Goal: Task Accomplishment & Management: Manage account settings

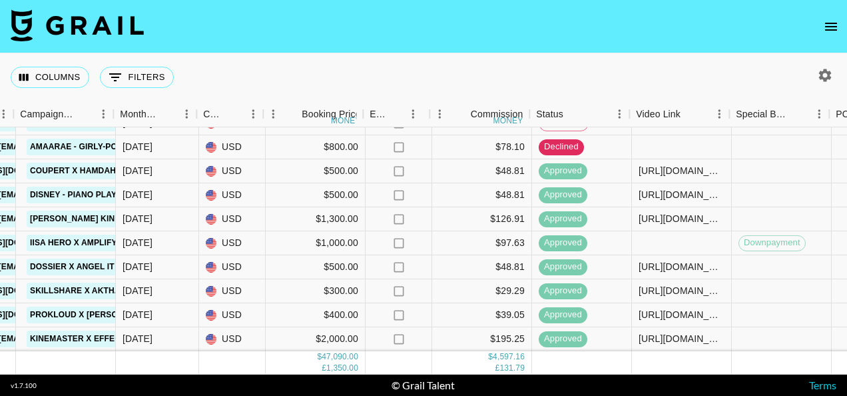
scroll to position [762, 629]
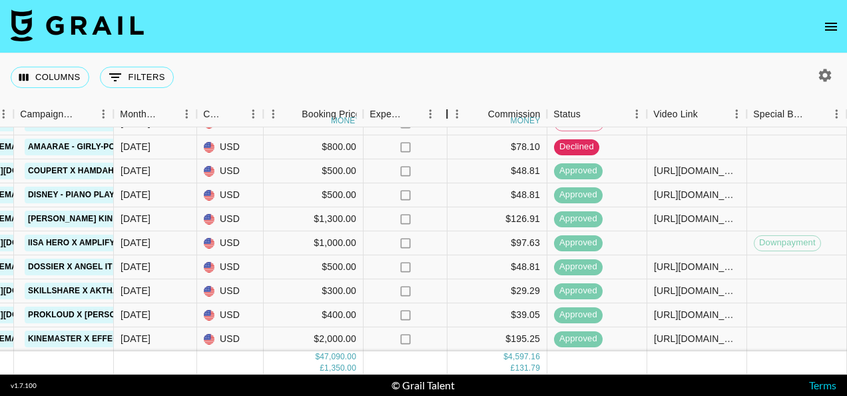
drag, startPoint x: 430, startPoint y: 112, endPoint x: 447, endPoint y: 117, distance: 17.9
click at [447, 117] on div "Expenses: Remove Commission?" at bounding box center [447, 114] width 16 height 26
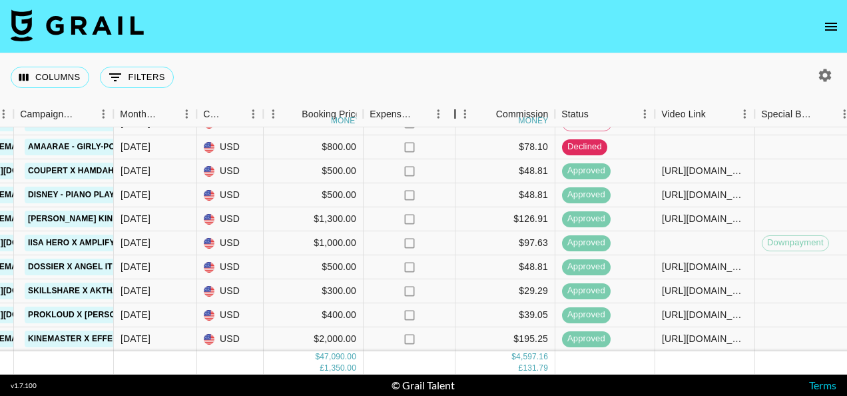
drag, startPoint x: 447, startPoint y: 113, endPoint x: 456, endPoint y: 120, distance: 11.3
click at [456, 120] on div "Expenses: Remove Commission?" at bounding box center [455, 114] width 16 height 26
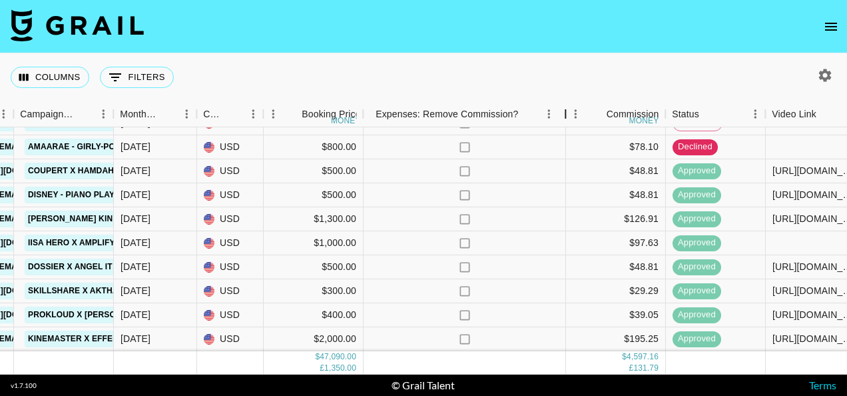
drag, startPoint x: 457, startPoint y: 115, endPoint x: 567, endPoint y: 107, distance: 110.1
click at [567, 107] on div "Expenses: Remove Commission?" at bounding box center [565, 114] width 16 height 26
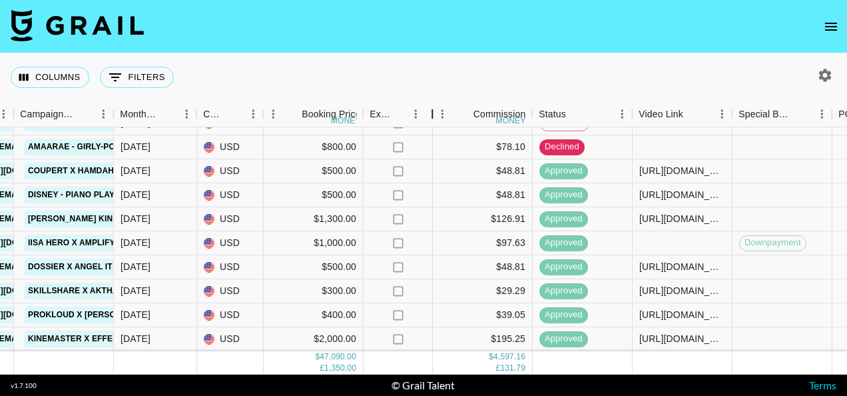
drag, startPoint x: 563, startPoint y: 114, endPoint x: 430, endPoint y: 125, distance: 133.7
click at [430, 125] on div "Expenses: Remove Commission?" at bounding box center [432, 114] width 16 height 26
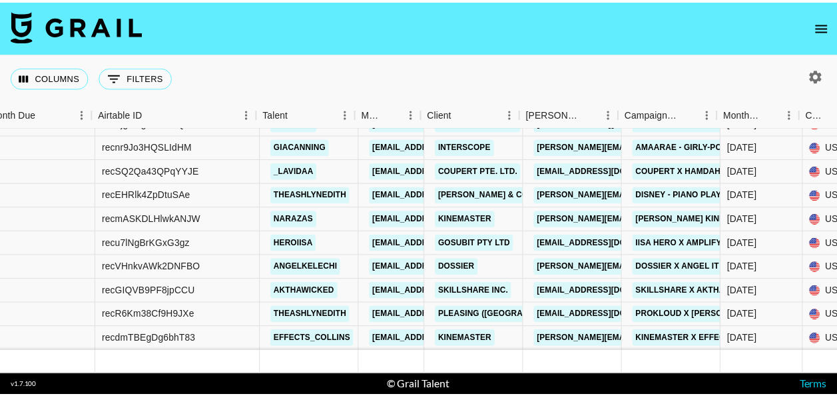
scroll to position [762, 0]
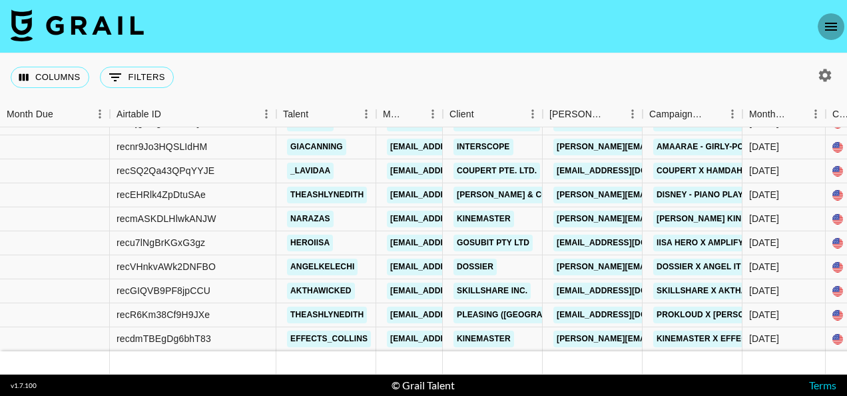
click at [837, 24] on icon "open drawer" at bounding box center [831, 27] width 16 height 16
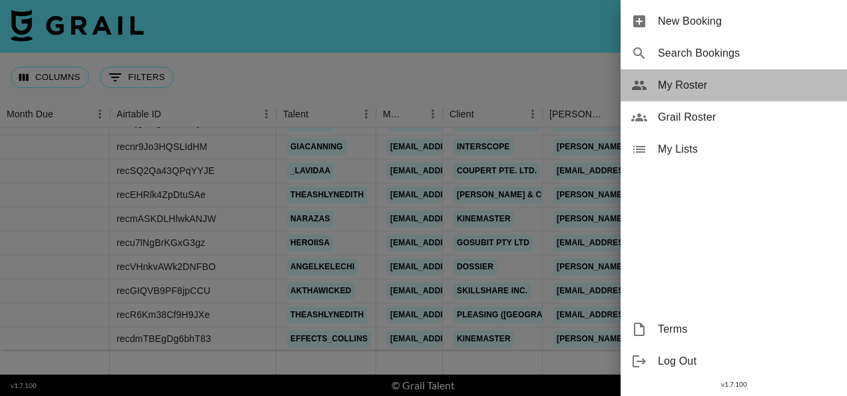
click at [697, 85] on span "My Roster" at bounding box center [747, 85] width 178 height 16
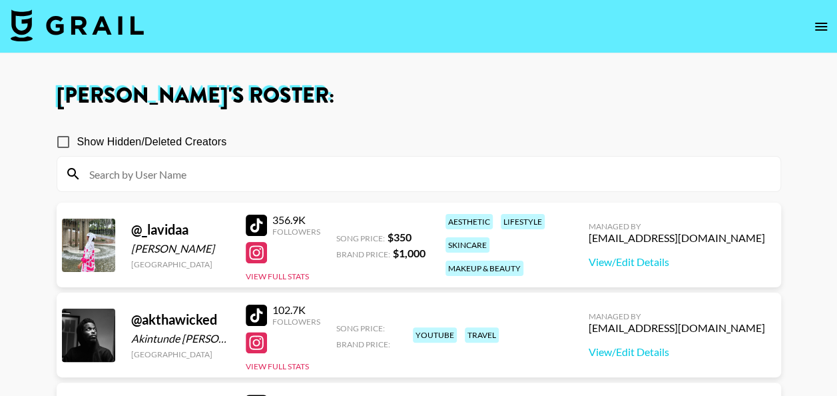
click at [69, 19] on img at bounding box center [77, 25] width 133 height 32
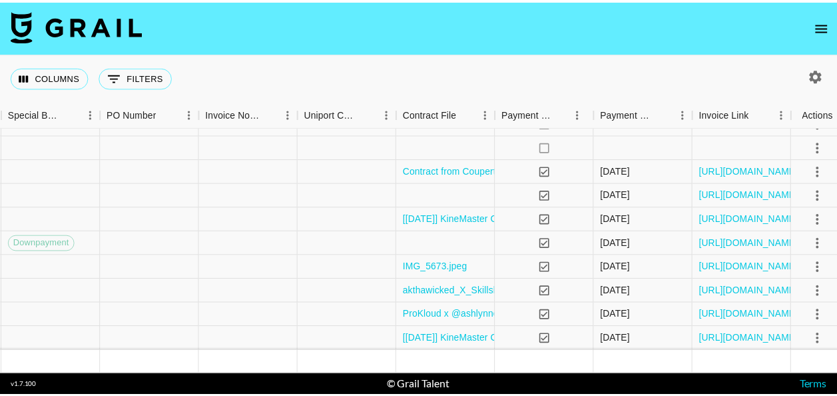
scroll to position [762, 1374]
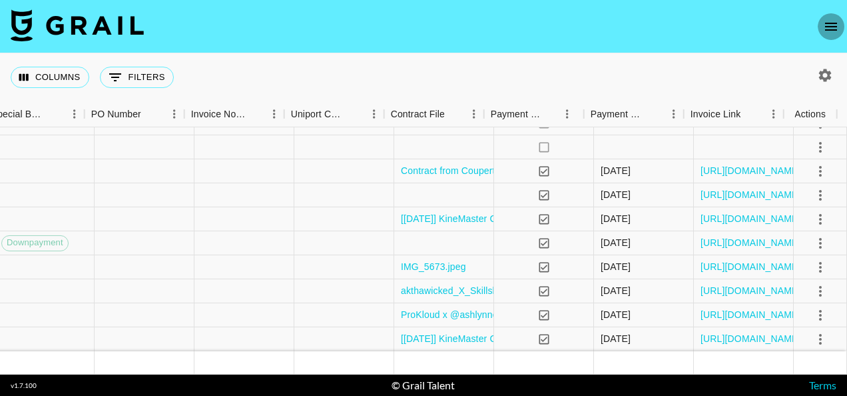
click at [833, 21] on icon "open drawer" at bounding box center [831, 27] width 16 height 16
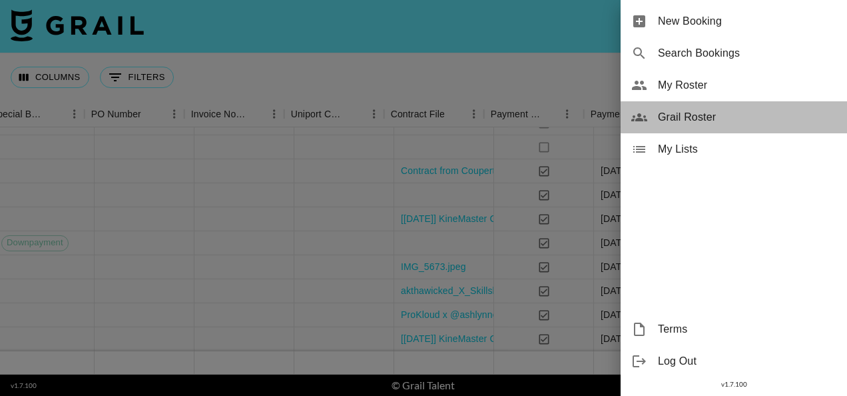
click at [714, 115] on span "Grail Roster" at bounding box center [747, 117] width 178 height 16
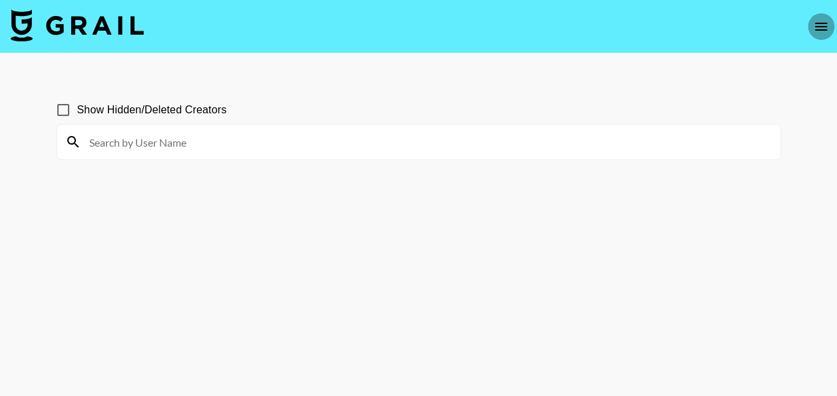
click at [825, 19] on icon "open drawer" at bounding box center [821, 27] width 16 height 16
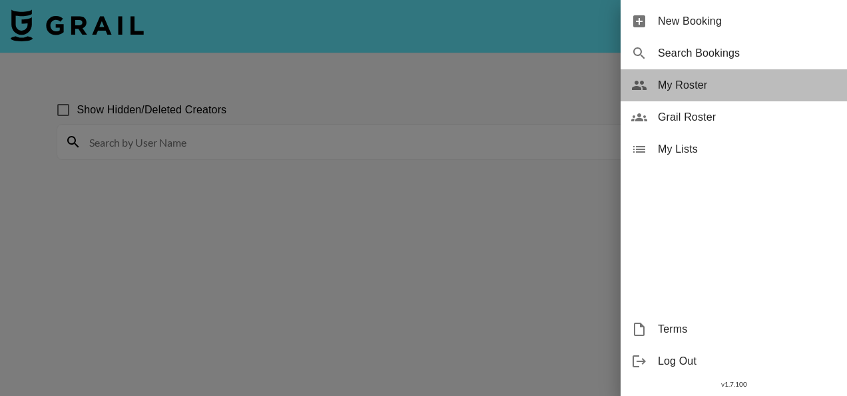
click at [690, 85] on span "My Roster" at bounding box center [747, 85] width 178 height 16
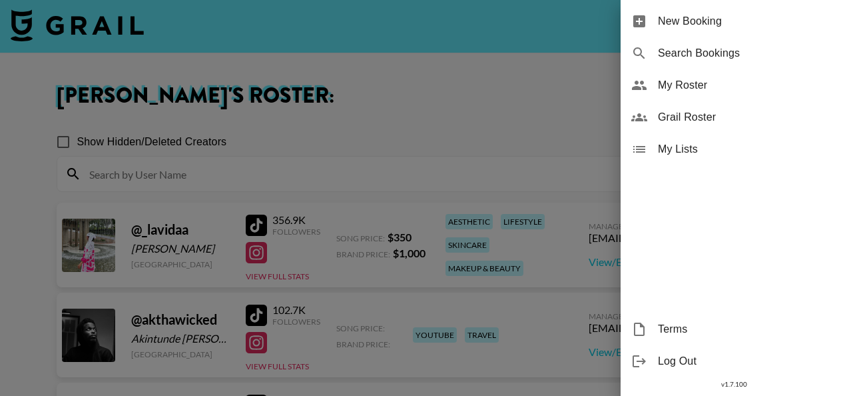
click at [445, 119] on div at bounding box center [423, 198] width 847 height 396
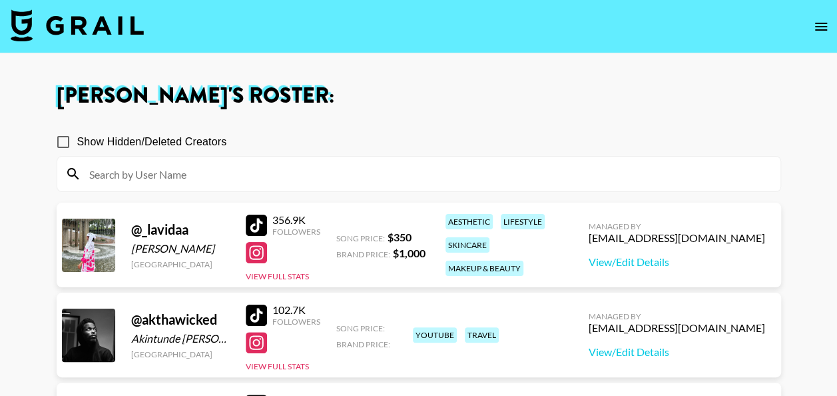
click at [665, 311] on div "Managed By" at bounding box center [677, 316] width 176 height 10
click at [699, 311] on div "Managed By" at bounding box center [677, 316] width 176 height 10
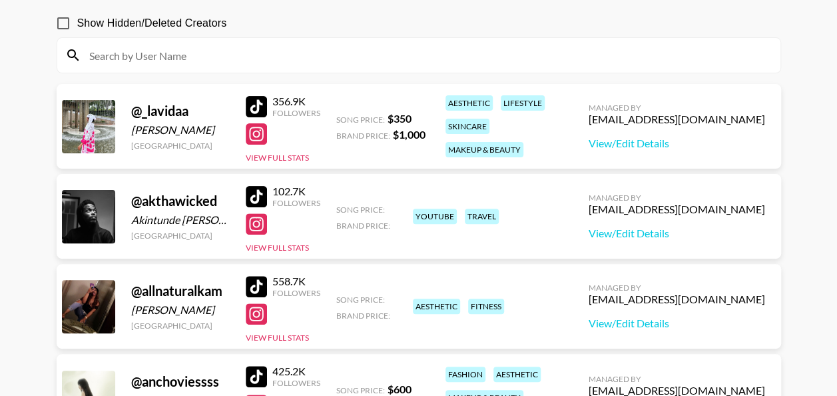
scroll to position [109, 0]
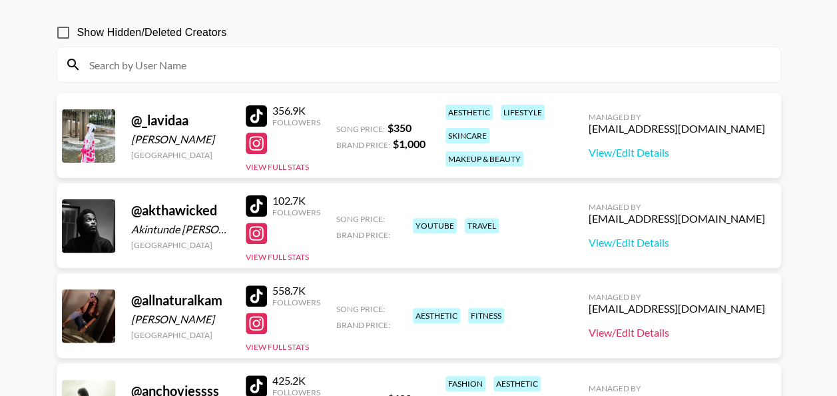
click at [695, 329] on link "View/Edit Details" at bounding box center [677, 332] width 176 height 13
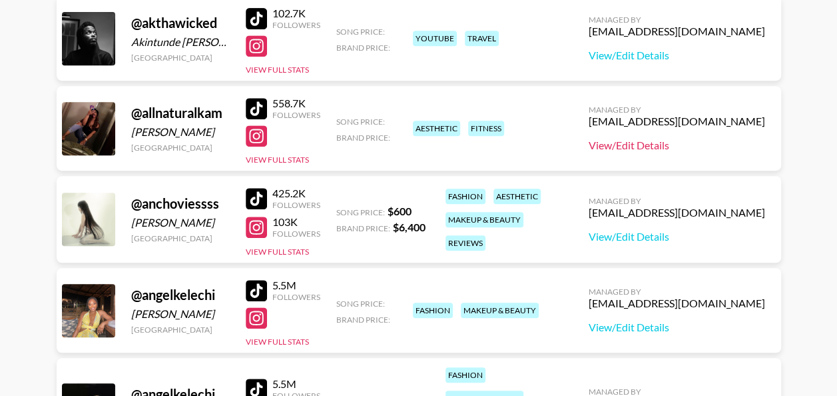
scroll to position [323, 0]
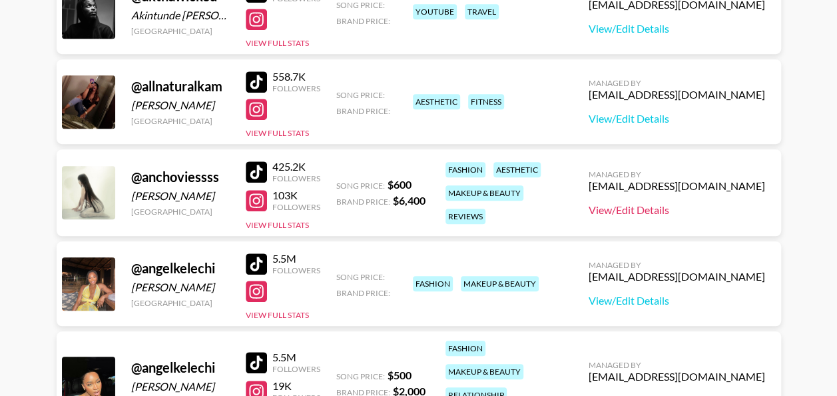
click at [706, 209] on link "View/Edit Details" at bounding box center [677, 209] width 176 height 13
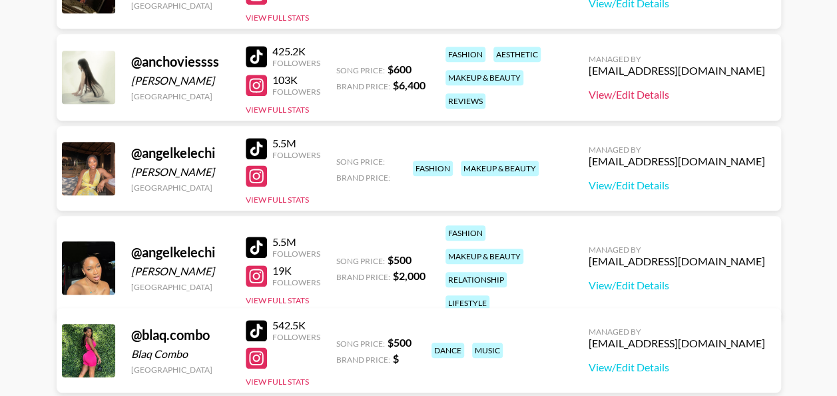
scroll to position [447, 0]
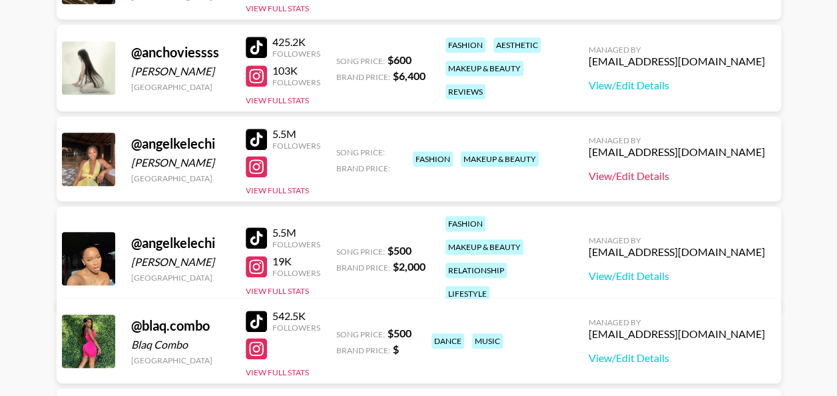
click at [697, 172] on link "View/Edit Details" at bounding box center [677, 175] width 176 height 13
click at [675, 269] on link "View/Edit Details" at bounding box center [677, 275] width 176 height 13
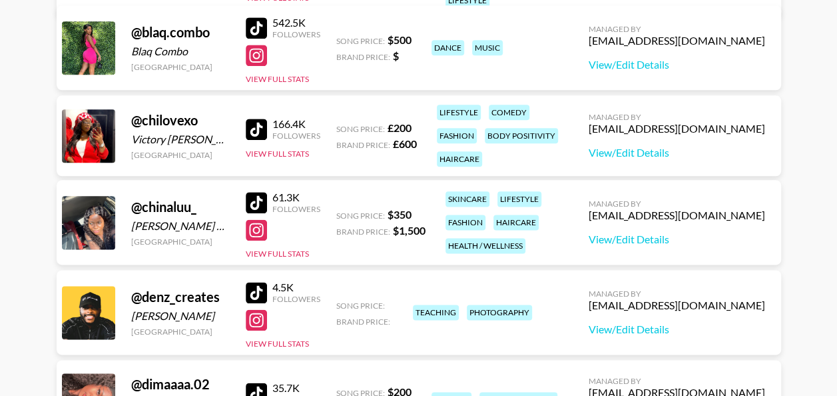
scroll to position [758, 0]
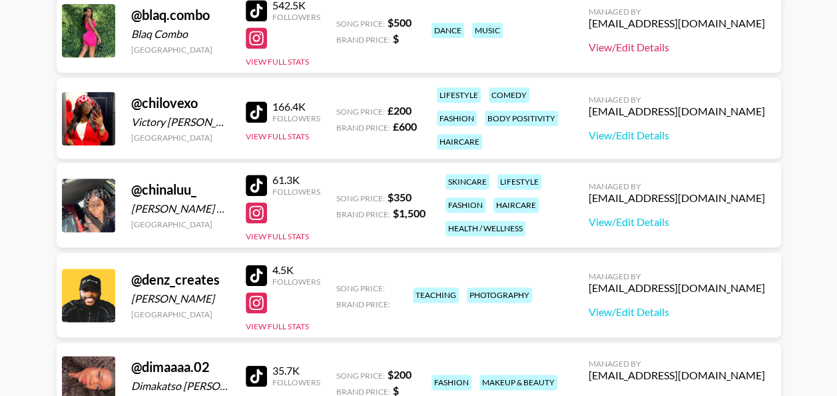
click at [691, 50] on link "View/Edit Details" at bounding box center [677, 47] width 176 height 13
click at [283, 135] on button "View Full Stats" at bounding box center [277, 136] width 63 height 10
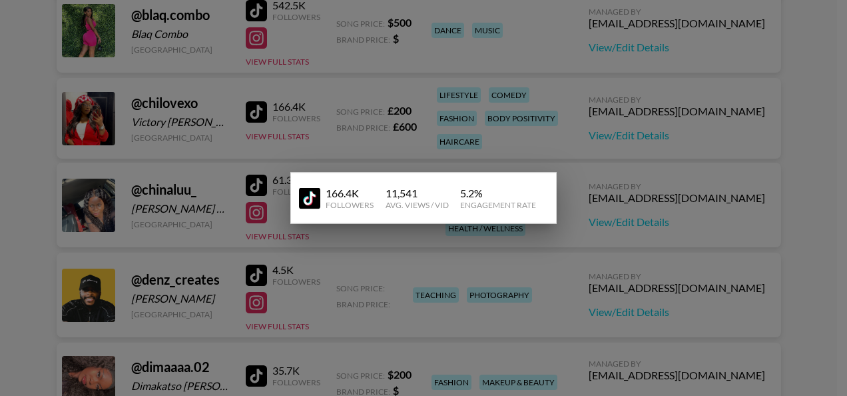
click at [270, 140] on div at bounding box center [423, 198] width 847 height 396
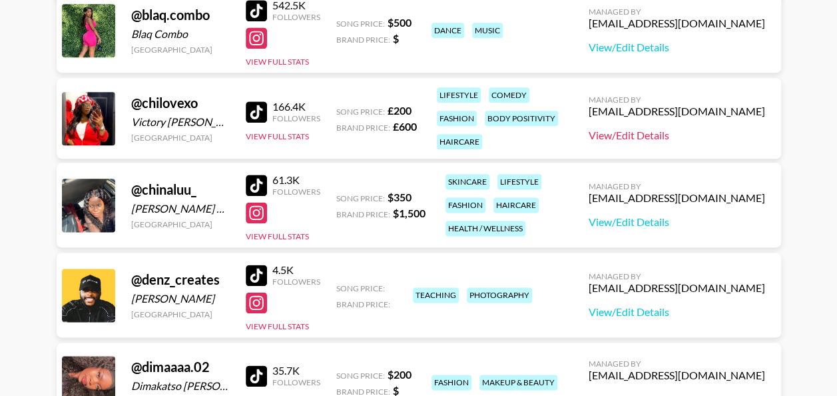
click at [691, 137] on link "View/Edit Details" at bounding box center [677, 135] width 176 height 13
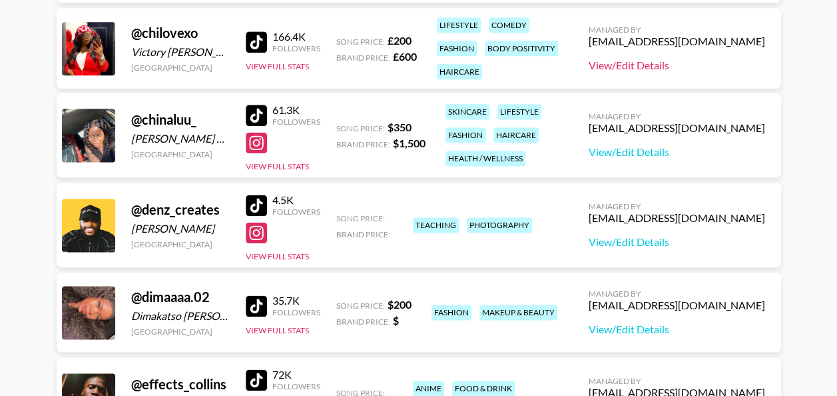
scroll to position [988, 0]
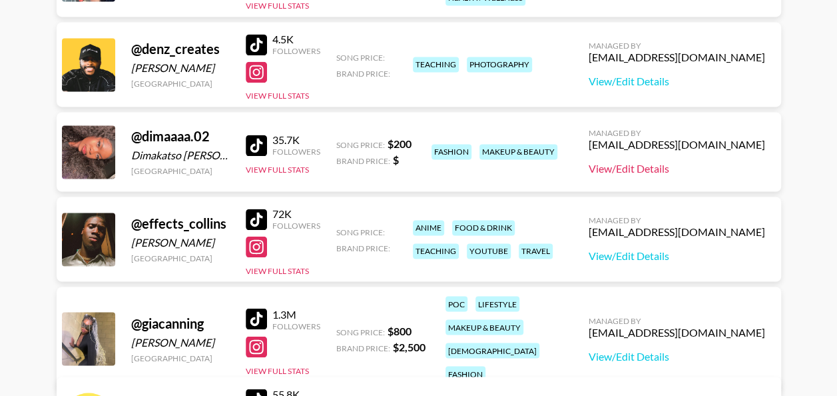
click at [700, 165] on link "View/Edit Details" at bounding box center [677, 168] width 176 height 13
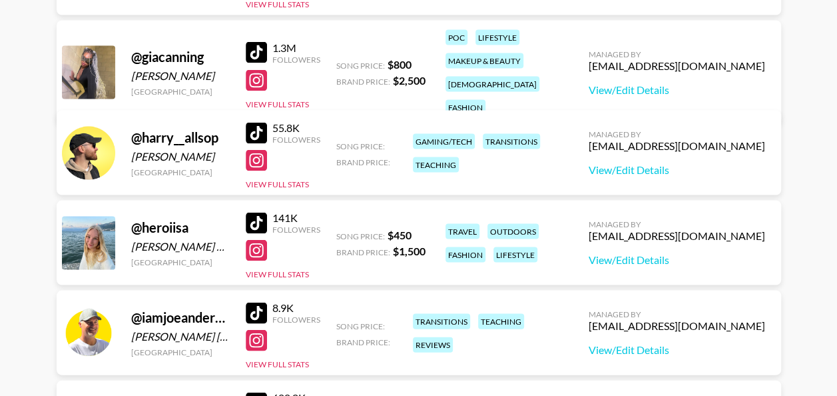
scroll to position [1347, 0]
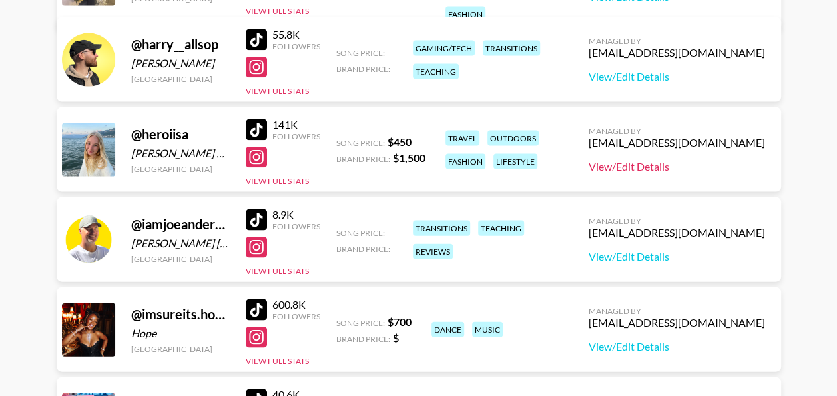
click at [681, 165] on link "View/Edit Details" at bounding box center [677, 166] width 176 height 13
click at [685, 349] on link "View/Edit Details" at bounding box center [677, 346] width 176 height 13
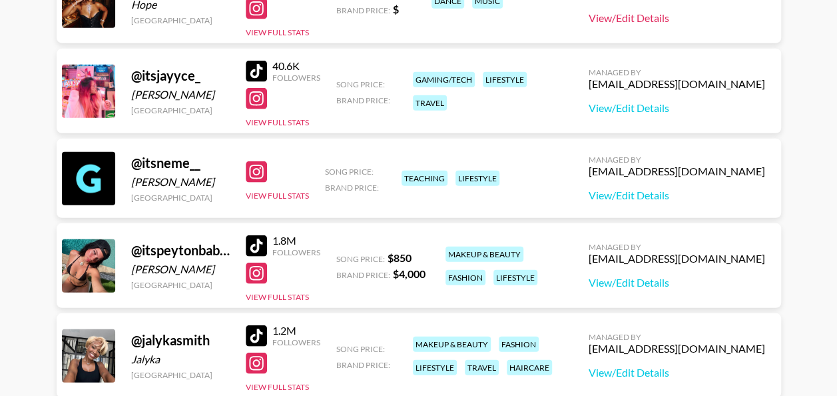
scroll to position [1682, 0]
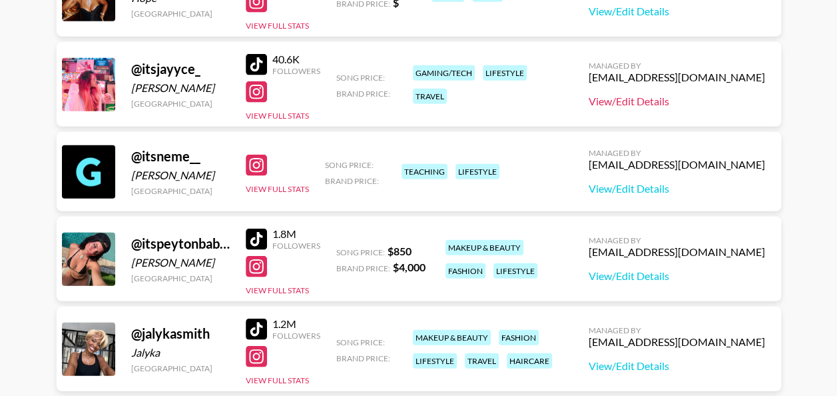
click at [695, 99] on link "View/Edit Details" at bounding box center [677, 101] width 176 height 13
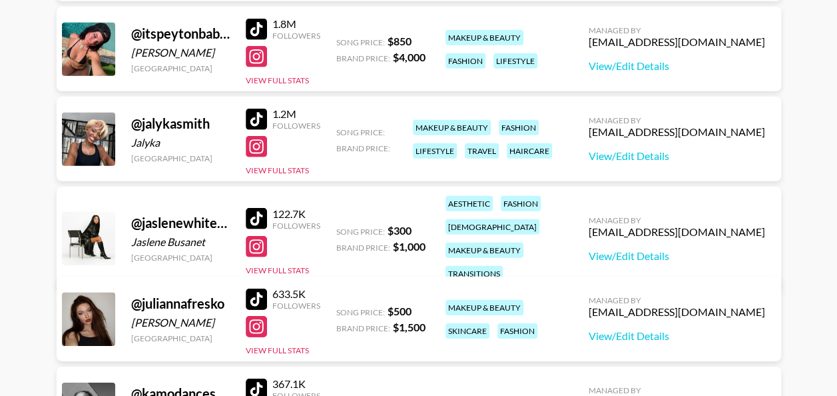
scroll to position [1904, 0]
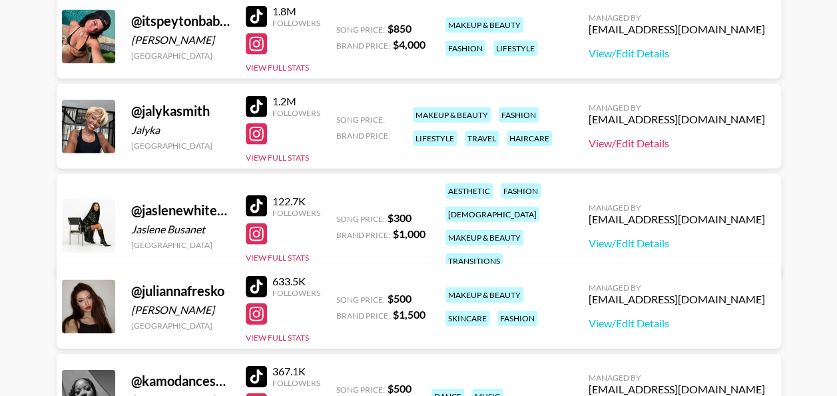
click at [678, 137] on link "View/Edit Details" at bounding box center [677, 143] width 176 height 13
click at [707, 236] on link "View/Edit Details" at bounding box center [677, 242] width 176 height 13
click at [716, 320] on link "View/Edit Details" at bounding box center [677, 322] width 176 height 13
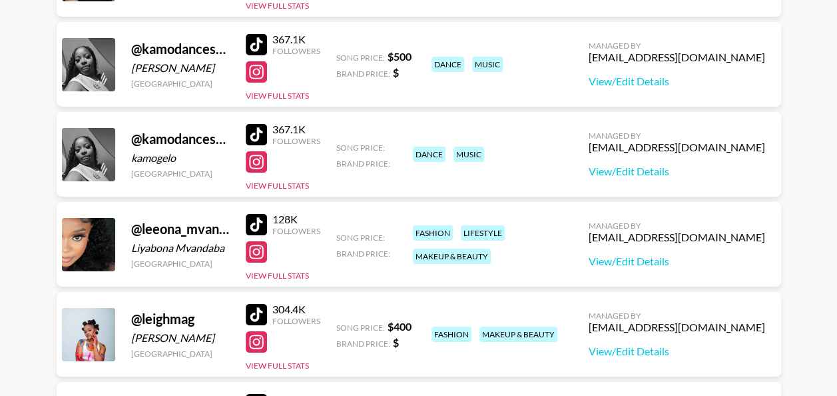
scroll to position [2242, 0]
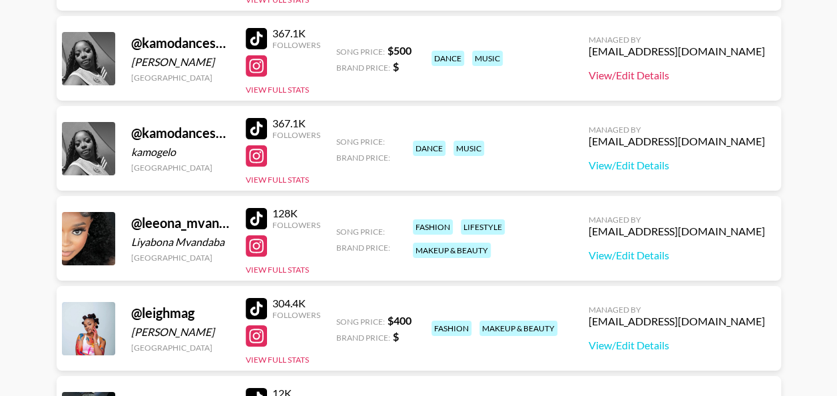
click at [673, 75] on link "View/Edit Details" at bounding box center [677, 75] width 176 height 13
click at [702, 166] on link "View/Edit Details" at bounding box center [677, 164] width 176 height 13
click at [698, 256] on link "View/Edit Details" at bounding box center [677, 254] width 176 height 13
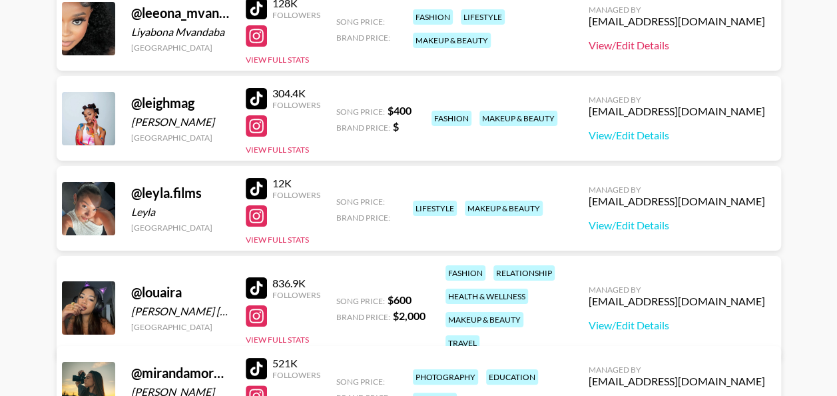
scroll to position [2522, 0]
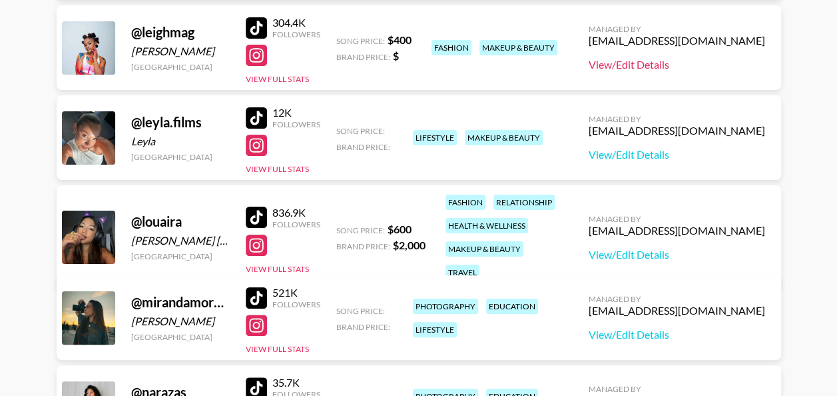
click at [702, 65] on link "View/Edit Details" at bounding box center [677, 64] width 176 height 13
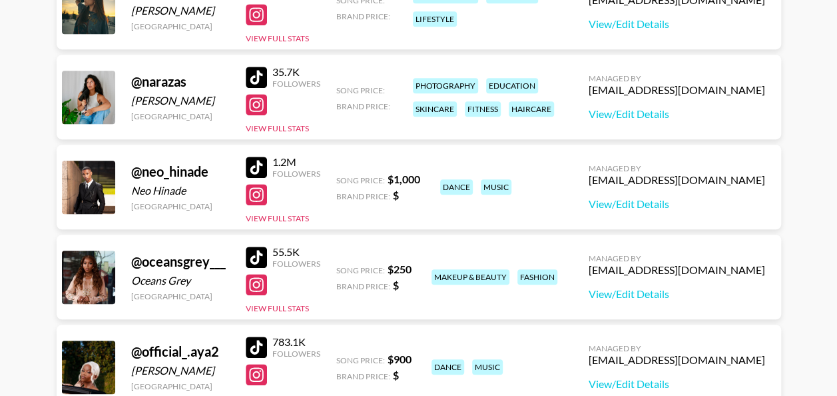
scroll to position [2906, 0]
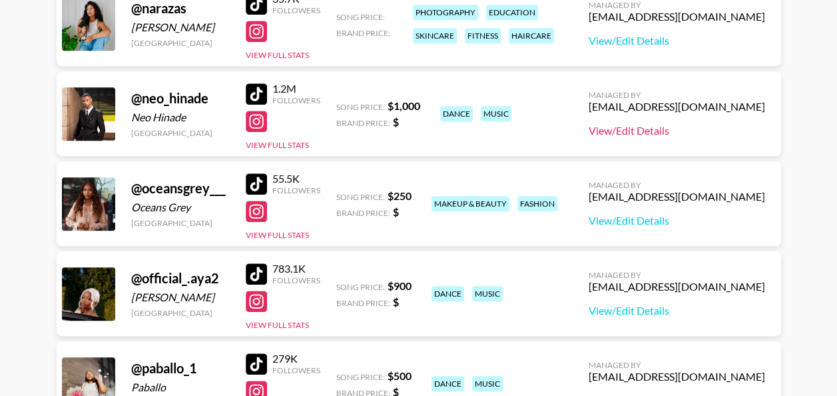
click at [673, 132] on link "View/Edit Details" at bounding box center [677, 130] width 176 height 13
click at [722, 218] on link "View/Edit Details" at bounding box center [677, 220] width 176 height 13
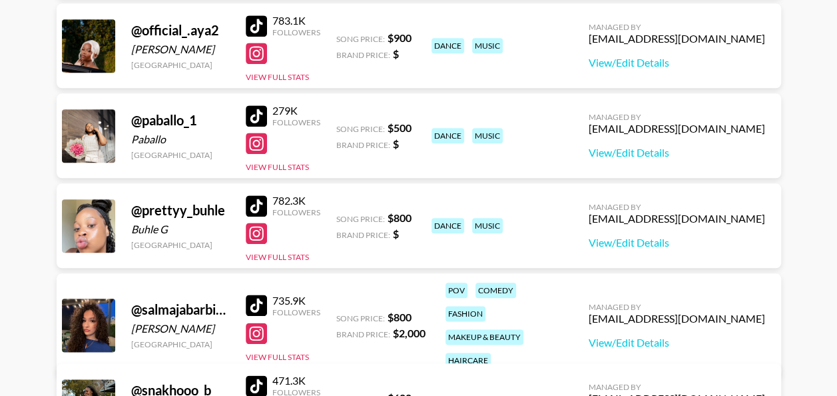
scroll to position [3170, 0]
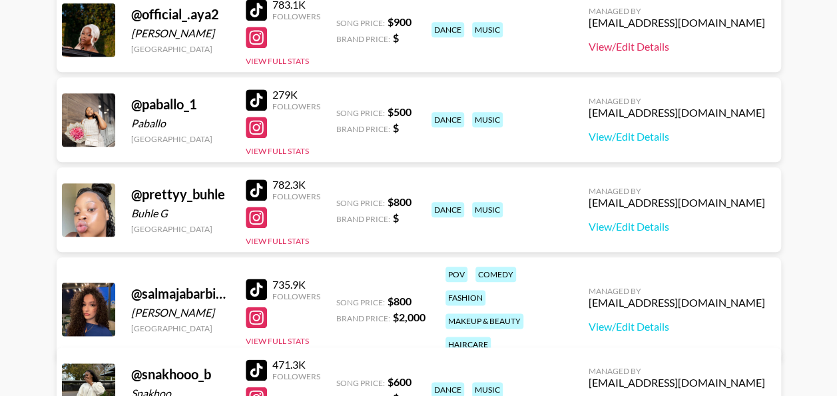
click at [677, 43] on link "View/Edit Details" at bounding box center [677, 46] width 176 height 13
click at [685, 138] on link "View/Edit Details" at bounding box center [677, 136] width 176 height 13
click at [689, 229] on link "View/Edit Details" at bounding box center [677, 226] width 176 height 13
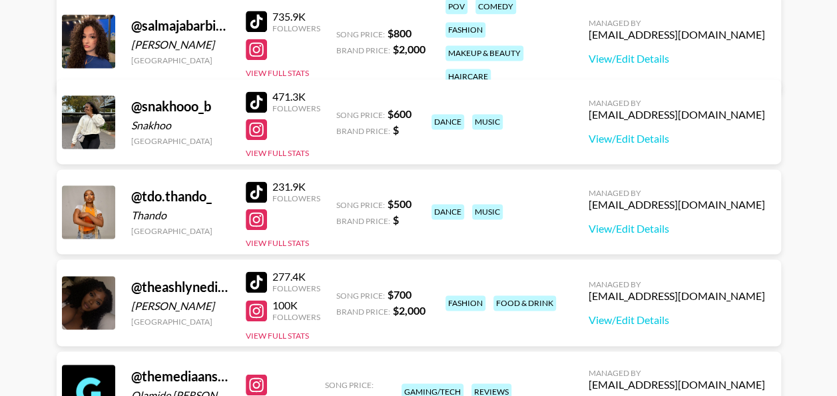
scroll to position [3448, 0]
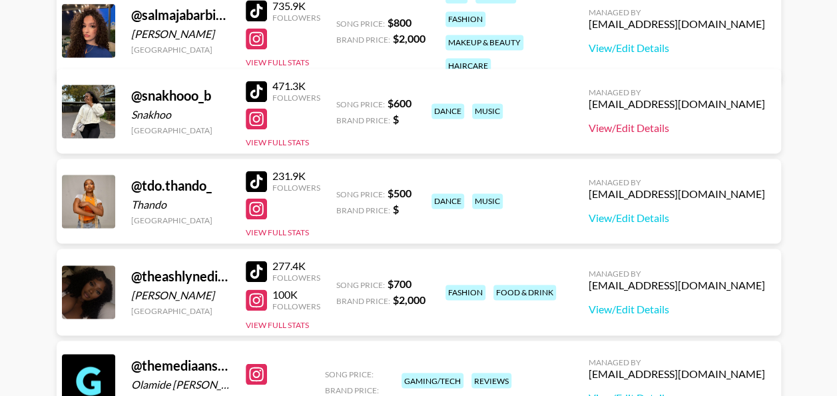
click at [683, 123] on link "View/Edit Details" at bounding box center [677, 127] width 176 height 13
click at [703, 214] on link "View/Edit Details" at bounding box center [677, 217] width 176 height 13
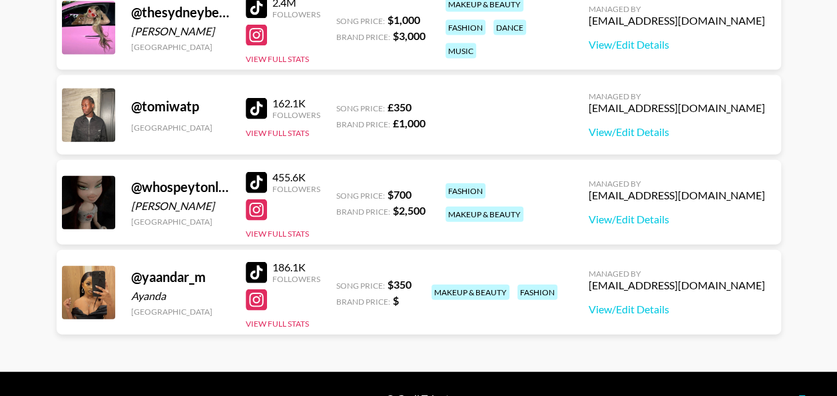
scroll to position [3985, 0]
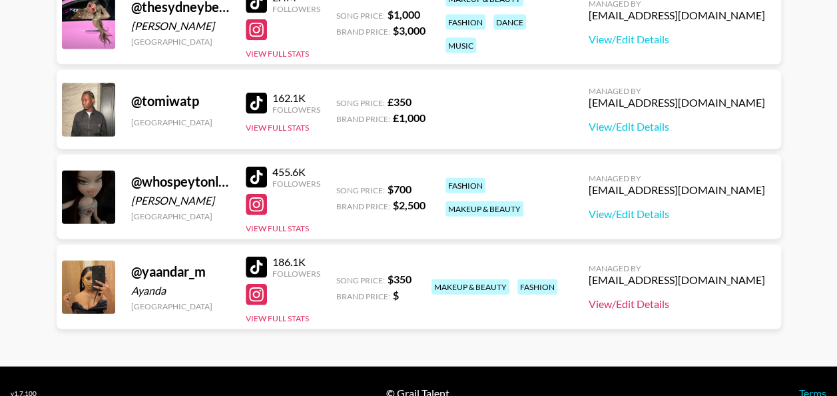
click at [700, 300] on link "View/Edit Details" at bounding box center [677, 303] width 176 height 13
click at [672, 131] on link "View/Edit Details" at bounding box center [677, 126] width 176 height 13
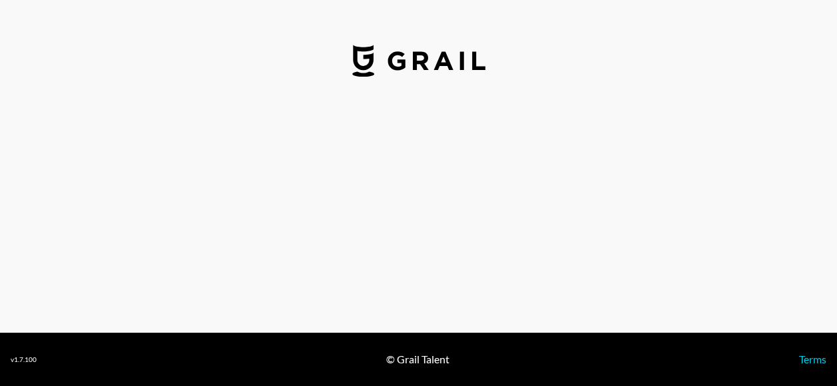
select select "USD"
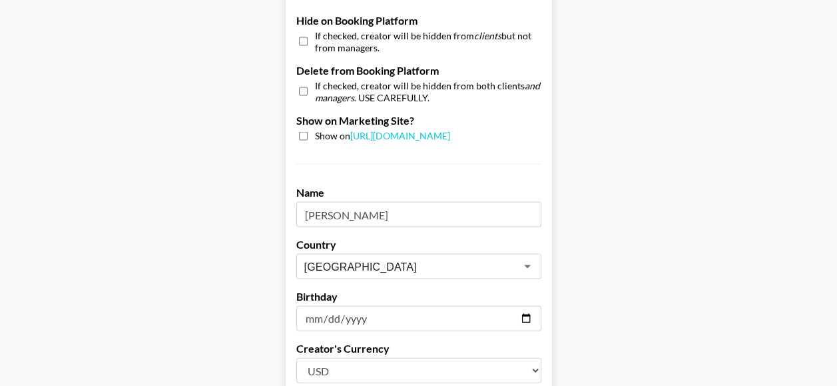
scroll to position [1261, 0]
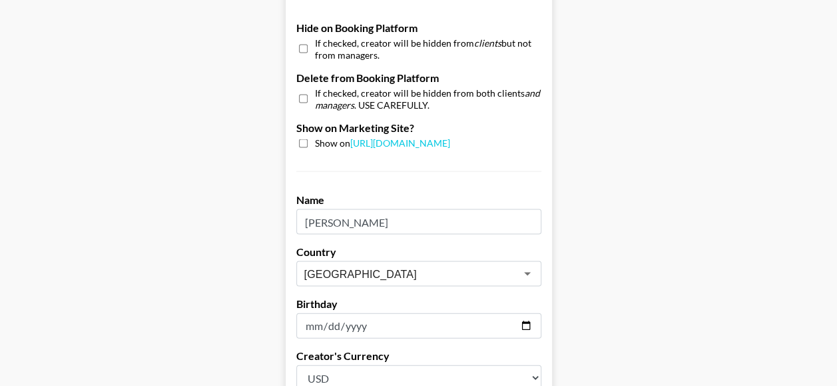
click at [305, 46] on input "checkbox" at bounding box center [303, 48] width 9 height 19
checkbox input "true"
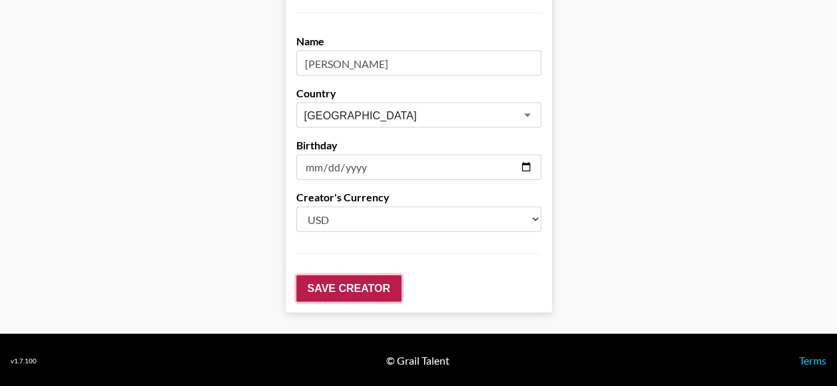
click at [336, 288] on input "Save Creator" at bounding box center [348, 288] width 105 height 27
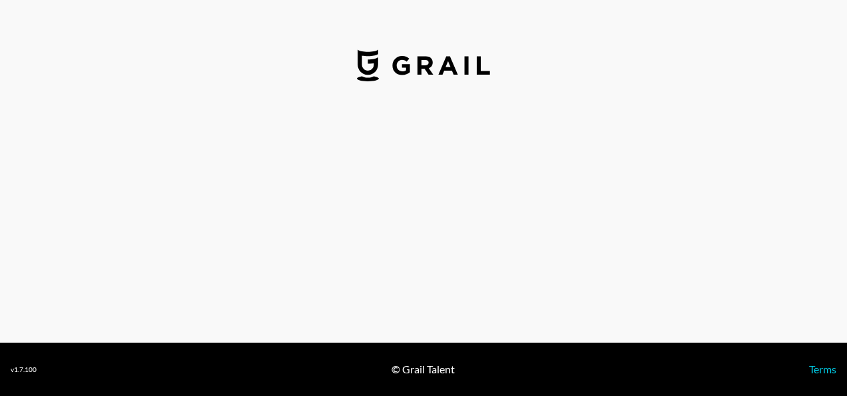
select select "USD"
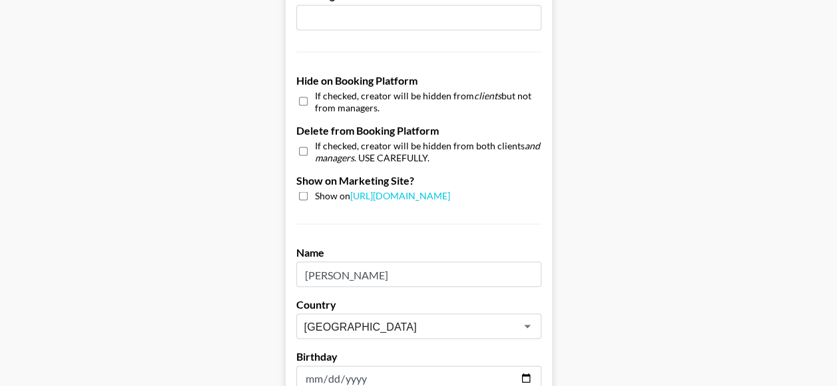
scroll to position [1199, 0]
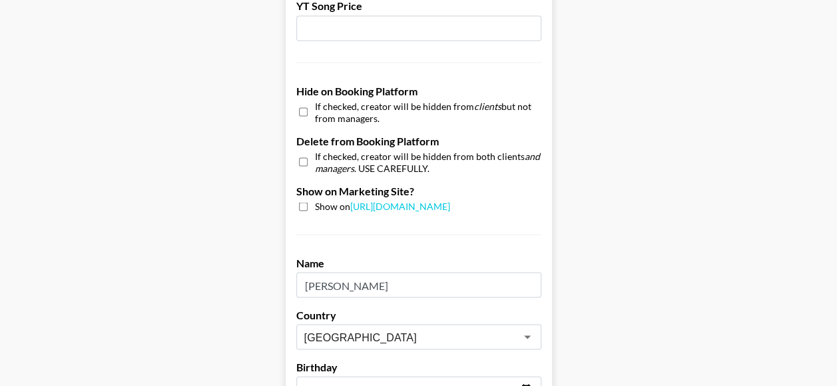
click at [305, 109] on input "checkbox" at bounding box center [303, 111] width 9 height 19
checkbox input "true"
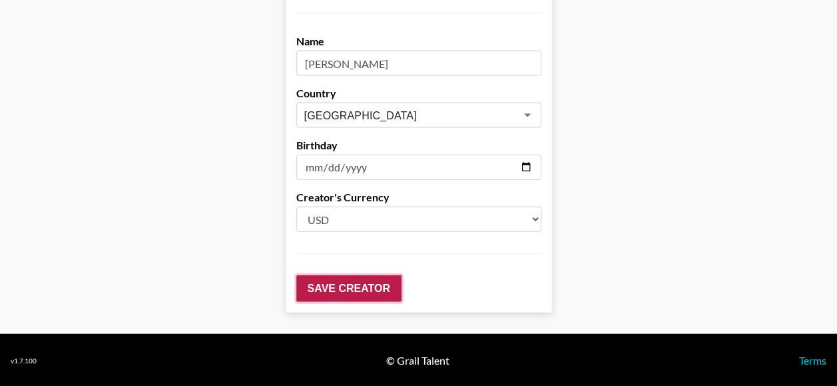
click at [325, 276] on input "Save Creator" at bounding box center [348, 288] width 105 height 27
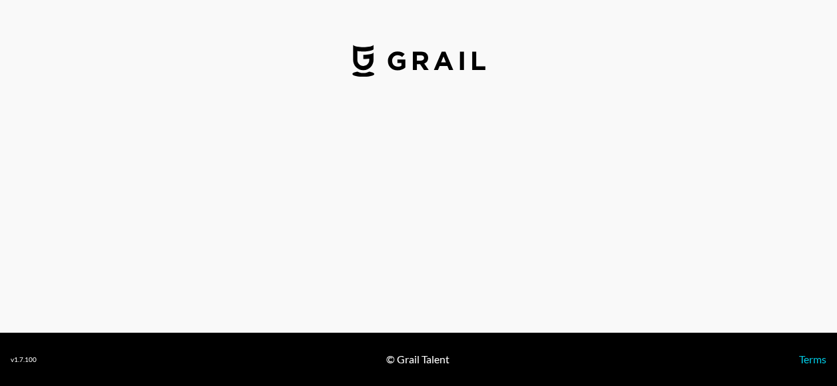
select select "USD"
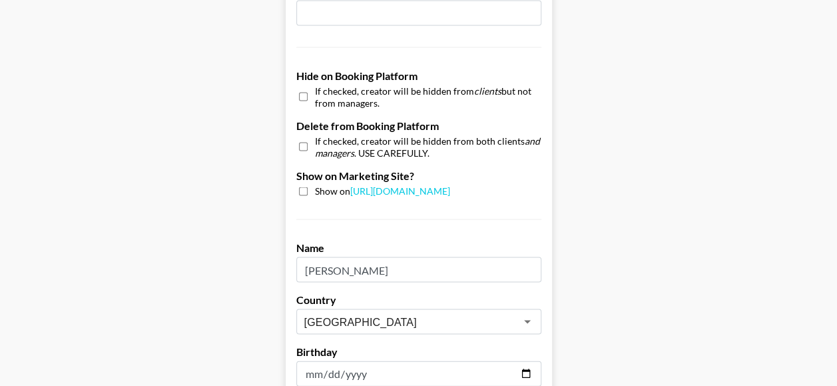
scroll to position [1209, 0]
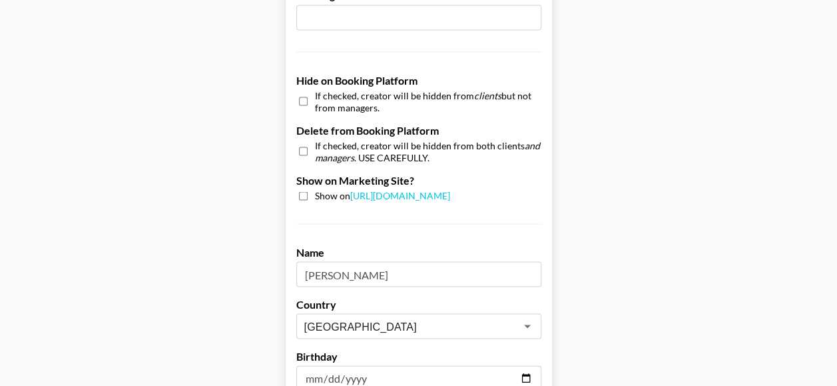
click at [308, 100] on input "checkbox" at bounding box center [303, 100] width 9 height 19
checkbox input "true"
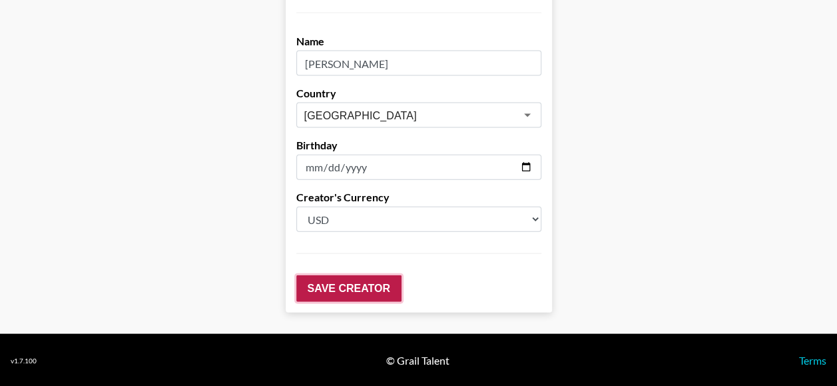
click at [309, 286] on input "Save Creator" at bounding box center [348, 288] width 105 height 27
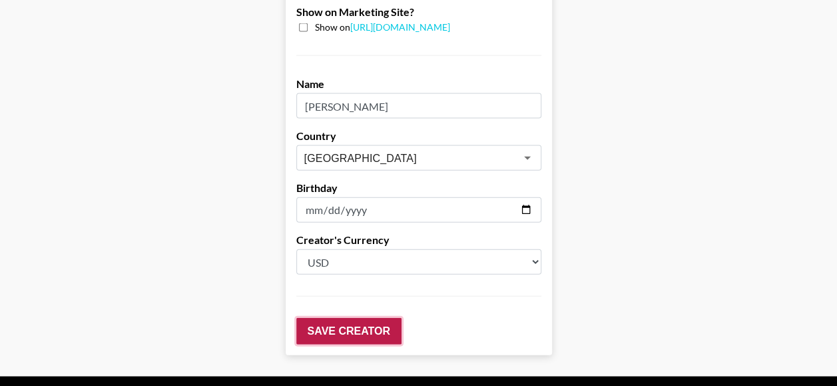
scroll to position [1462, 0]
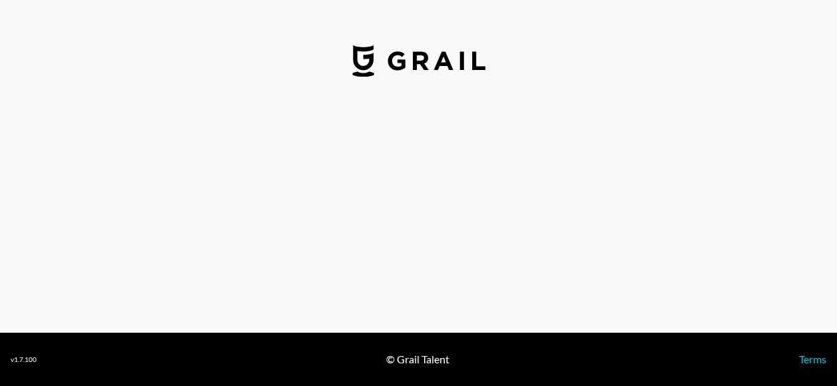
select select "USD"
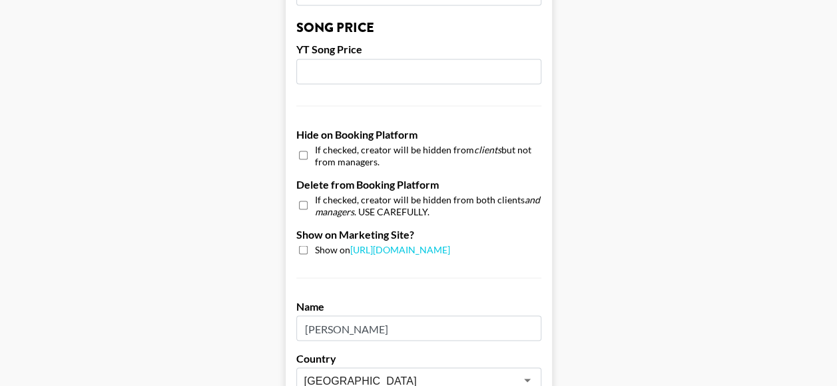
scroll to position [1135, 0]
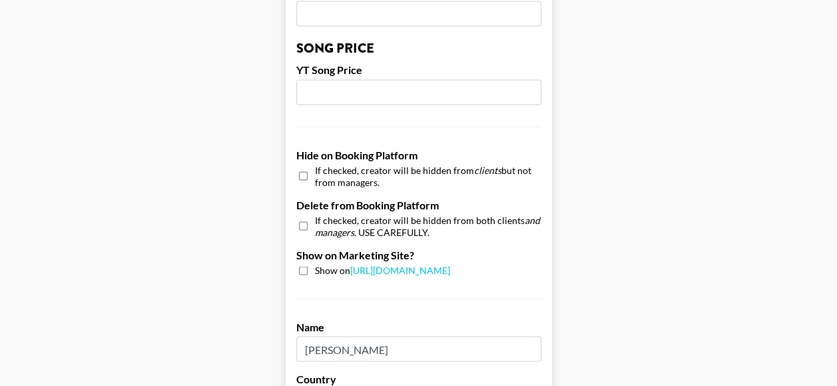
click at [308, 177] on input "checkbox" at bounding box center [303, 175] width 9 height 19
checkbox input "true"
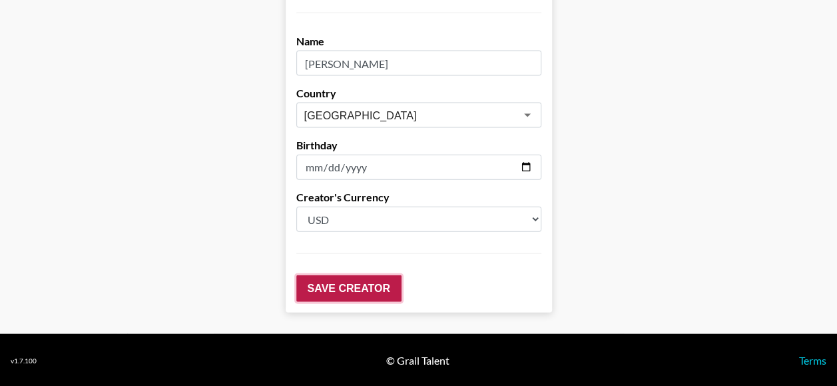
click at [332, 280] on input "Save Creator" at bounding box center [348, 288] width 105 height 27
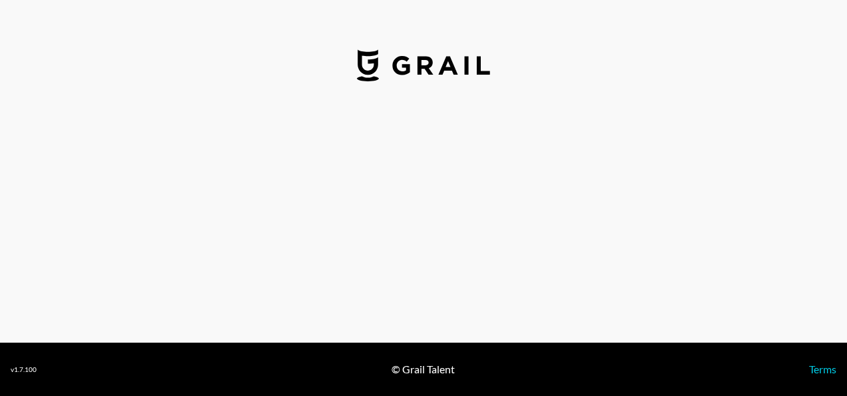
select select "USD"
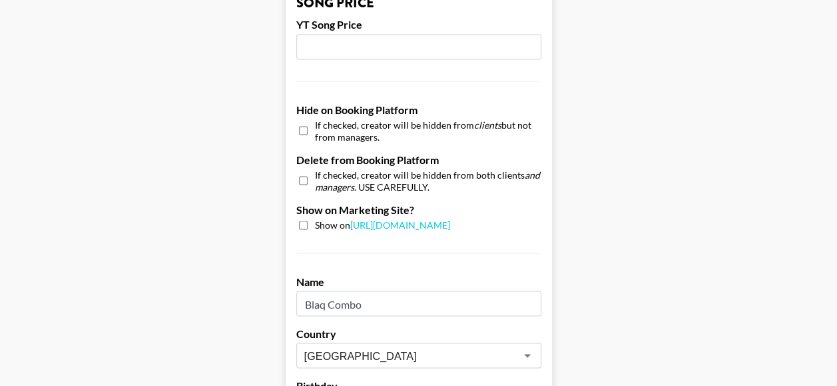
scroll to position [1178, 0]
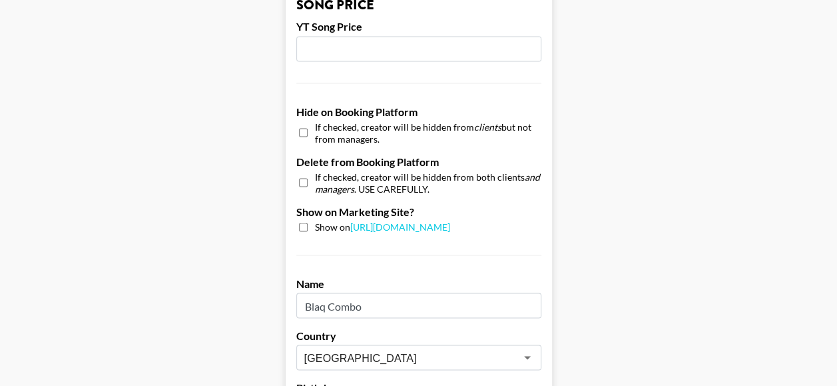
click at [305, 130] on input "checkbox" at bounding box center [303, 132] width 9 height 19
checkbox input "true"
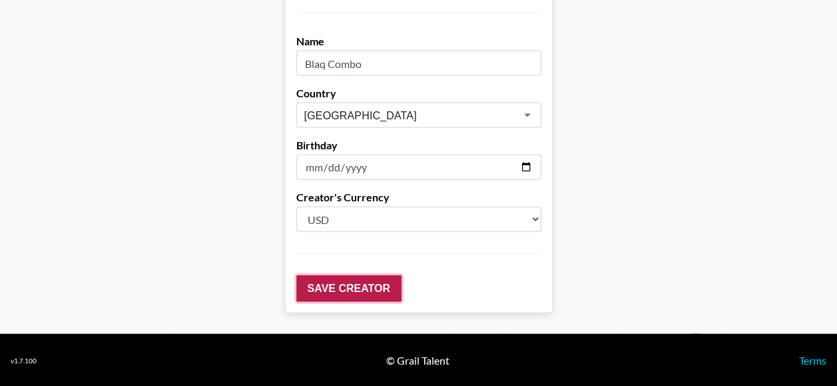
click at [367, 286] on input "Save Creator" at bounding box center [348, 288] width 105 height 27
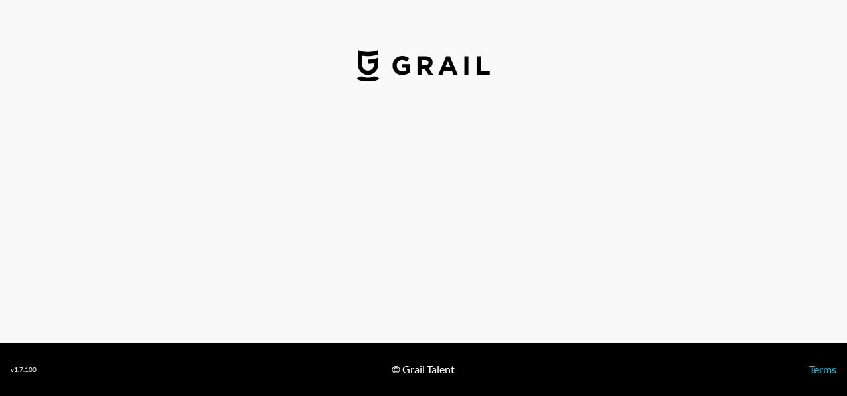
select select "GBP"
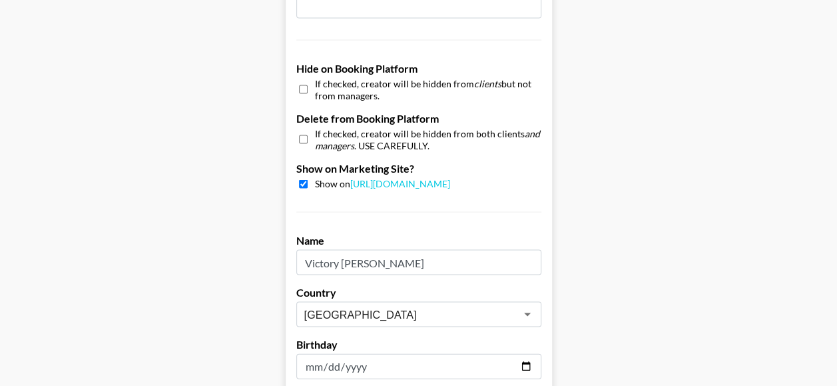
scroll to position [1201, 0]
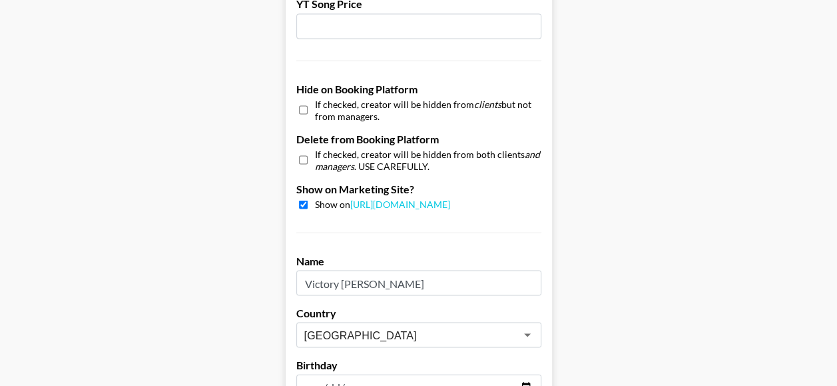
click at [308, 107] on input "checkbox" at bounding box center [303, 109] width 9 height 19
checkbox input "true"
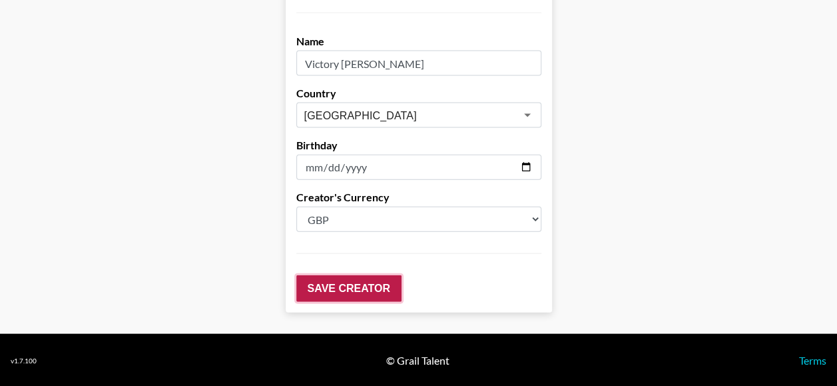
click at [378, 290] on input "Save Creator" at bounding box center [348, 288] width 105 height 27
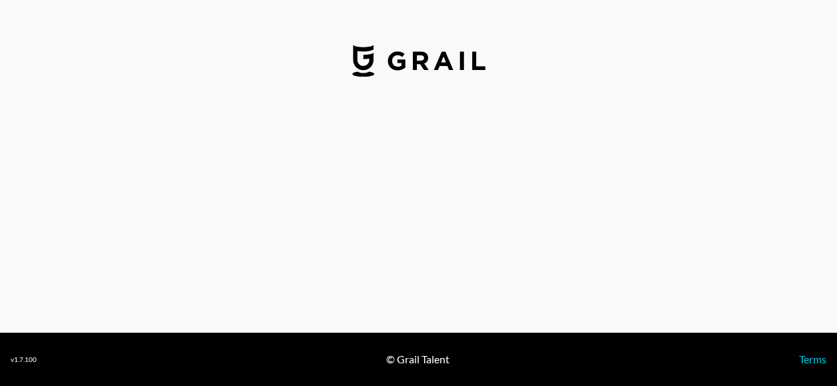
select select "USD"
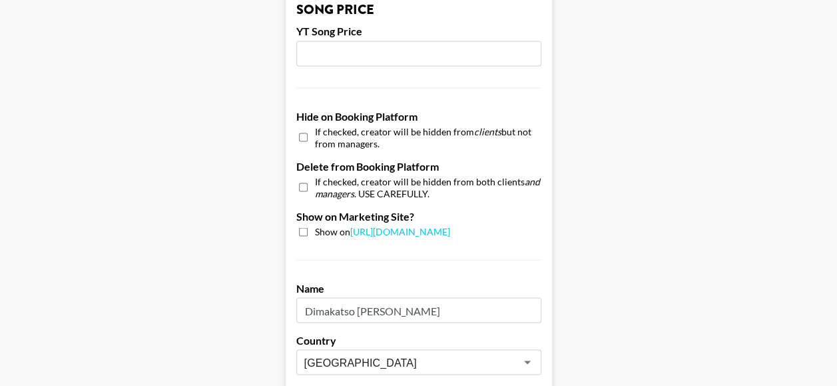
scroll to position [1169, 0]
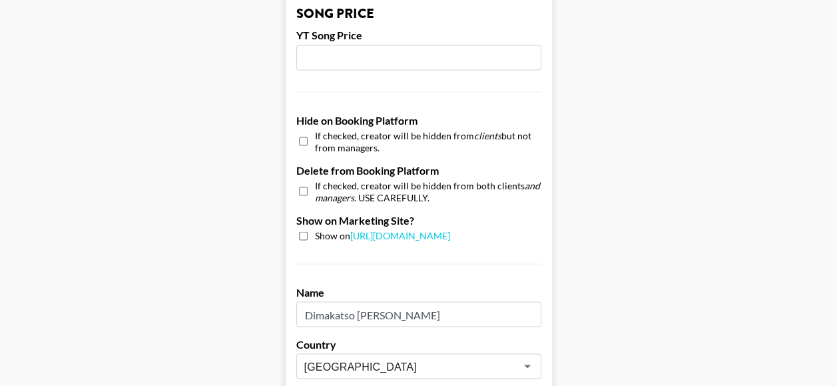
click at [308, 135] on input "checkbox" at bounding box center [303, 140] width 9 height 19
checkbox input "true"
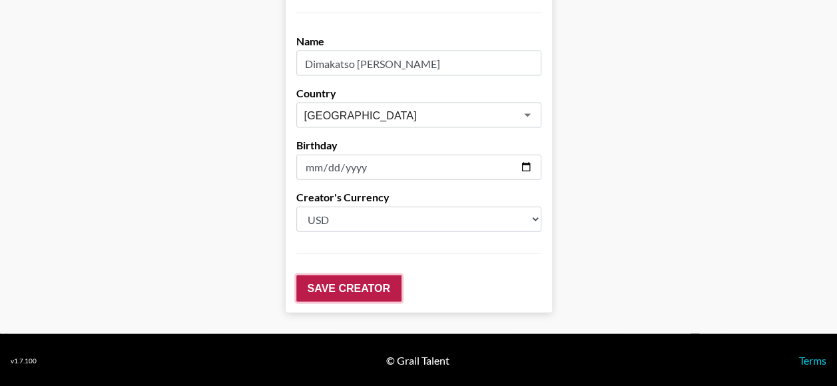
click at [338, 284] on input "Save Creator" at bounding box center [348, 288] width 105 height 27
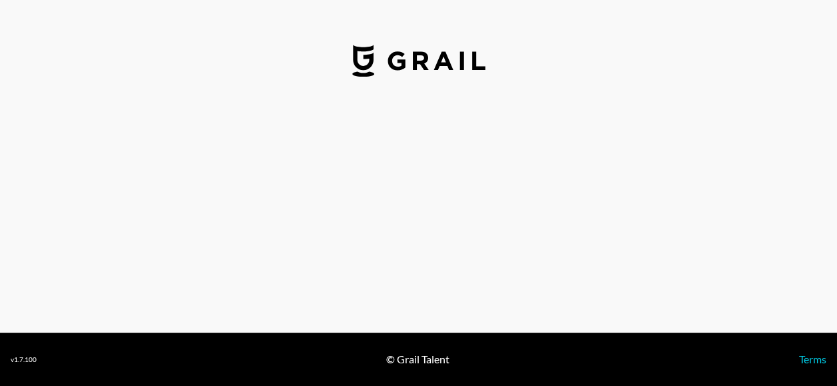
select select "USD"
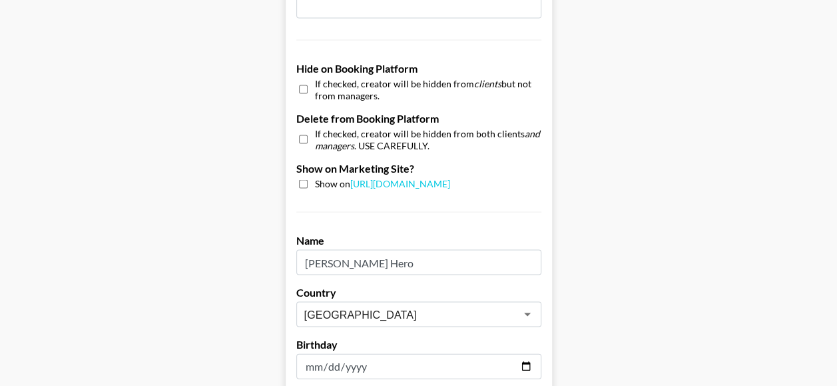
scroll to position [1219, 0]
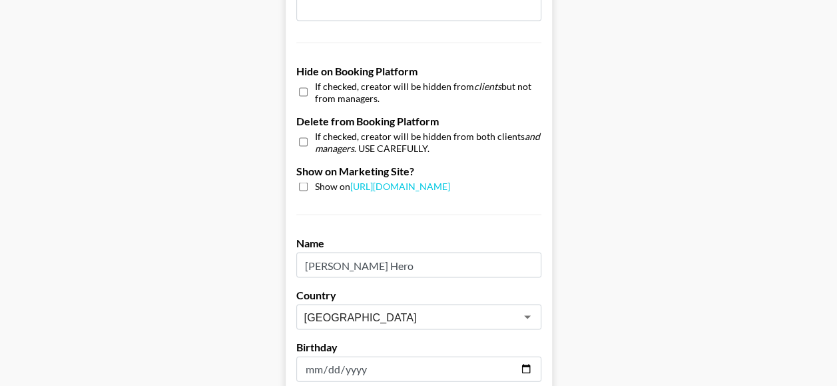
click at [306, 89] on input "checkbox" at bounding box center [303, 91] width 9 height 19
checkbox input "true"
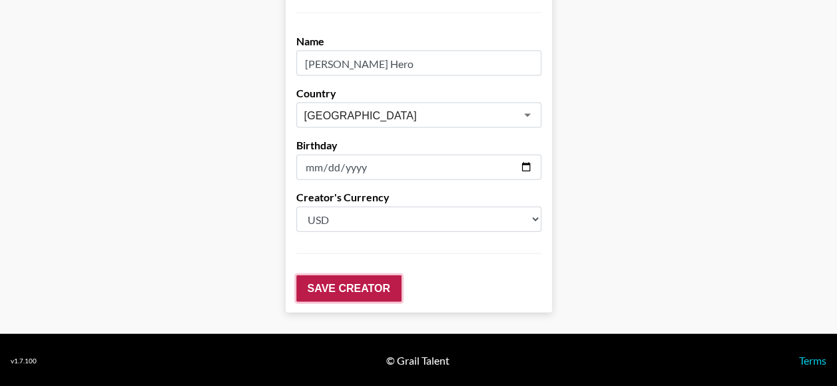
click at [342, 275] on input "Save Creator" at bounding box center [348, 288] width 105 height 27
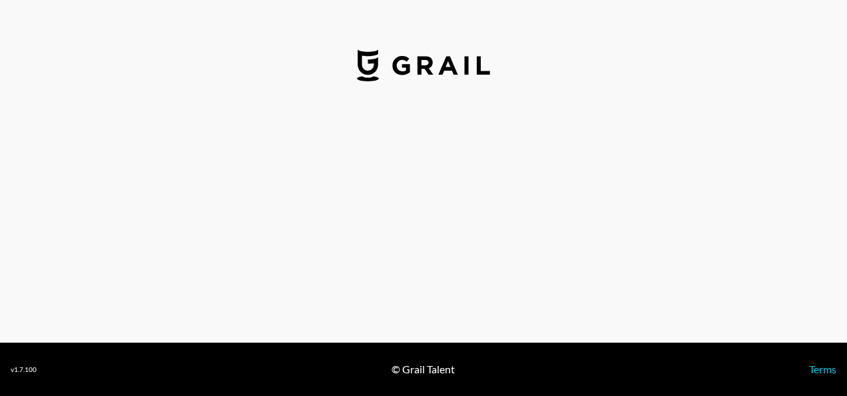
select select "USD"
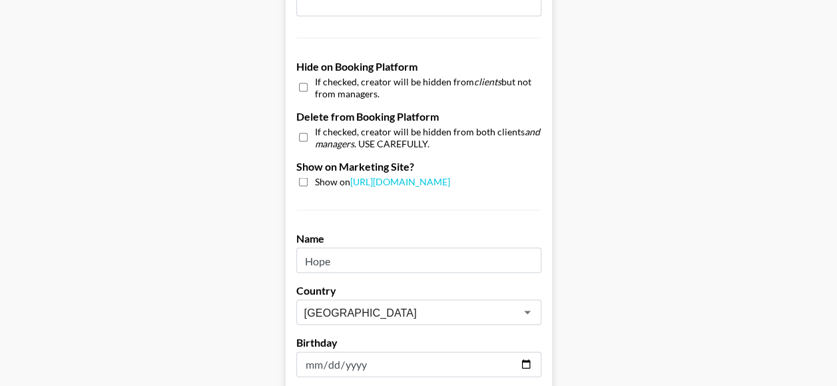
scroll to position [1214, 0]
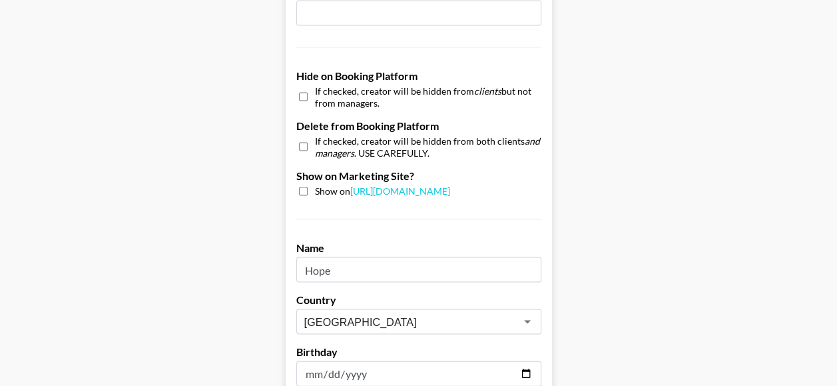
click at [308, 95] on input "checkbox" at bounding box center [303, 96] width 9 height 19
checkbox input "true"
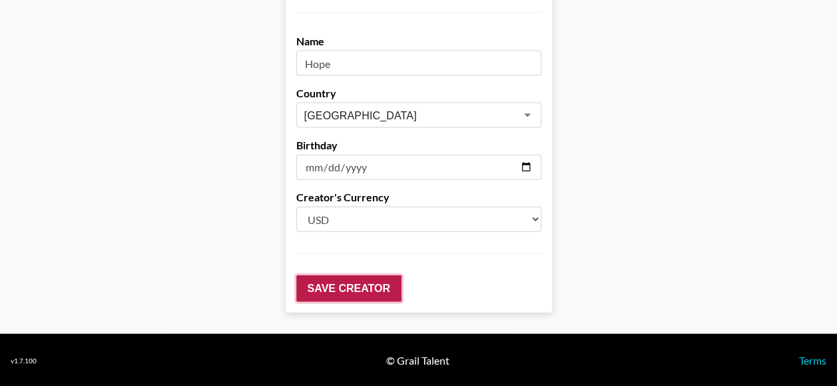
click at [344, 278] on input "Save Creator" at bounding box center [348, 288] width 105 height 27
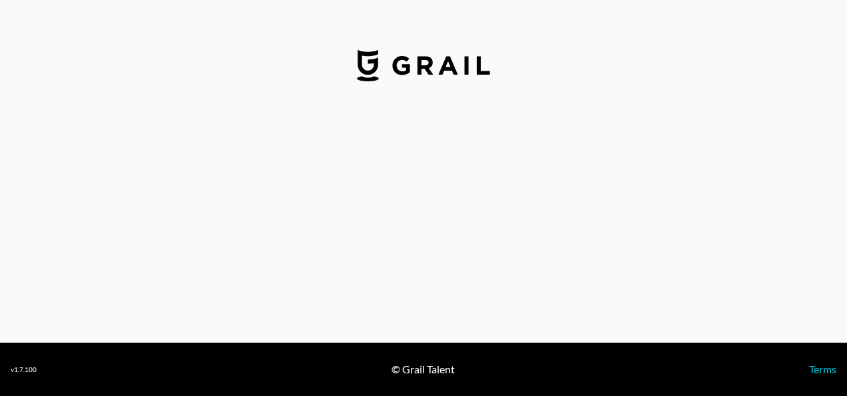
select select "USD"
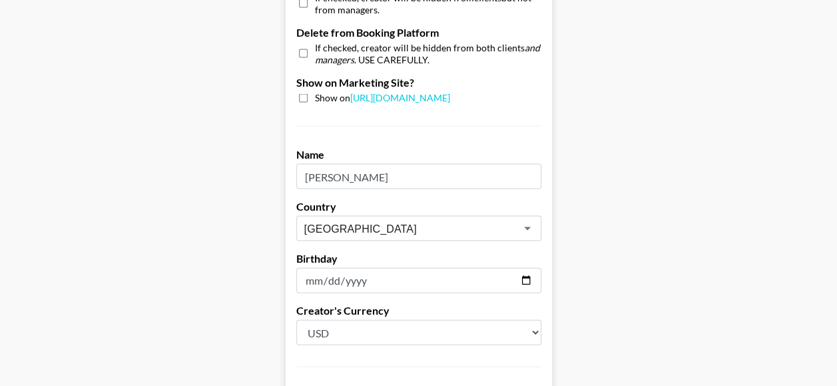
scroll to position [1259, 0]
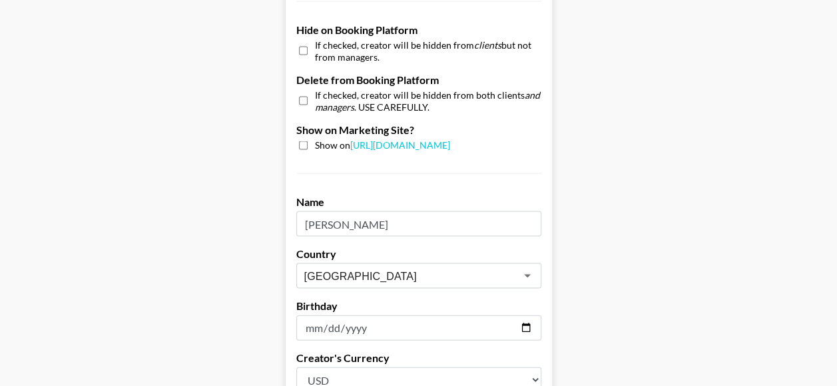
click at [306, 52] on input "checkbox" at bounding box center [303, 50] width 9 height 19
checkbox input "true"
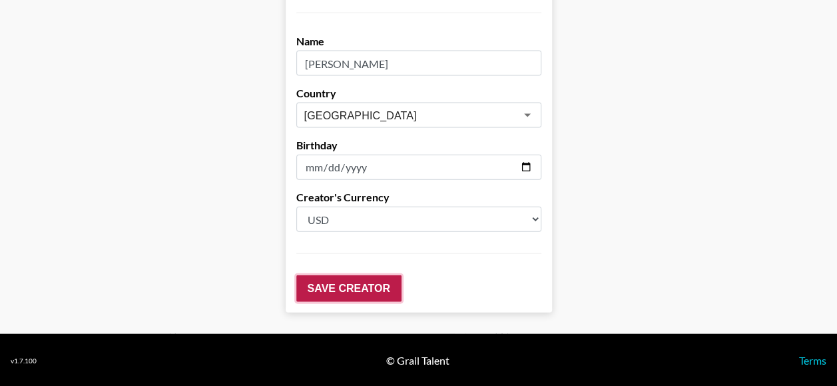
click at [337, 283] on input "Save Creator" at bounding box center [348, 288] width 105 height 27
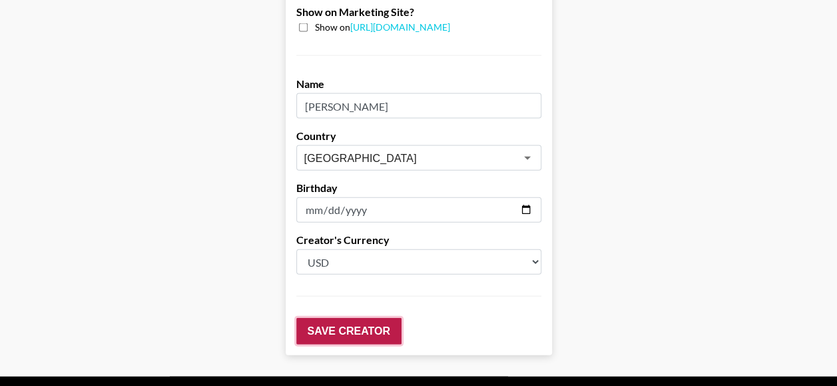
scroll to position [1462, 0]
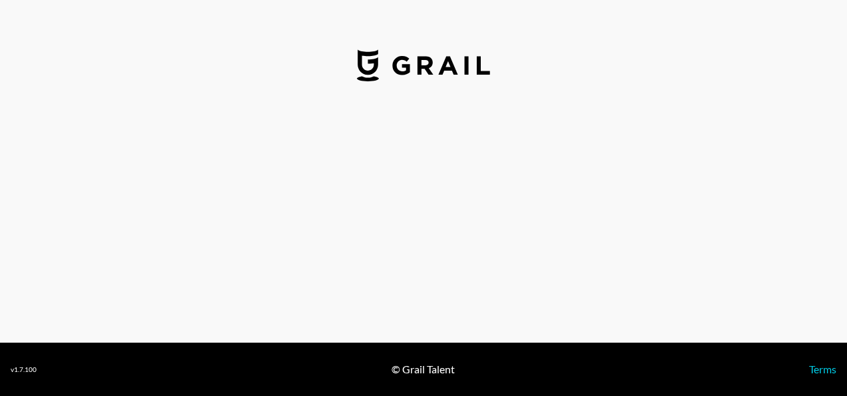
select select "USD"
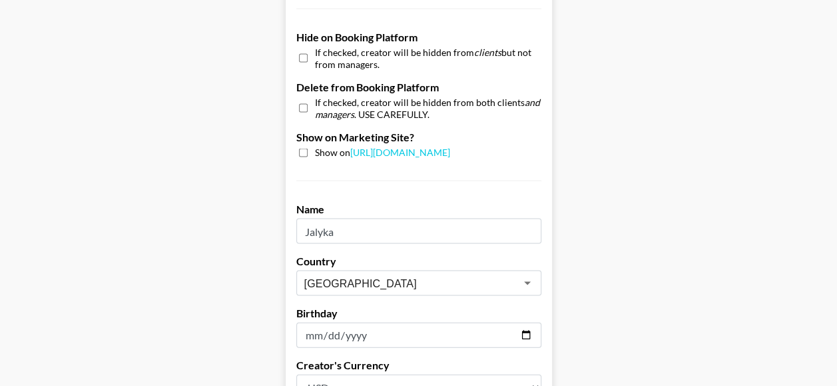
scroll to position [1248, 0]
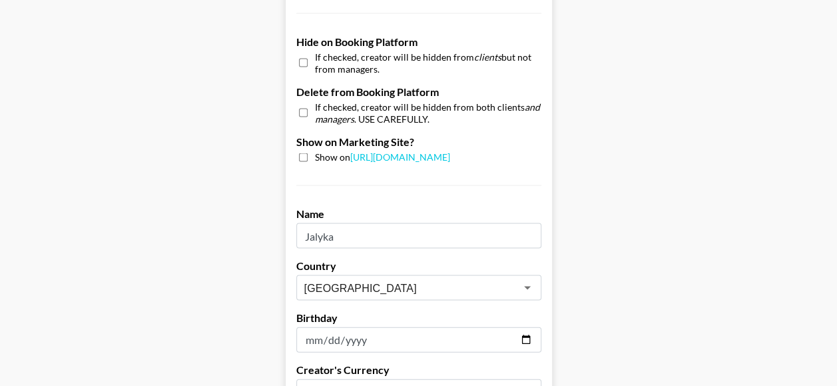
click at [304, 58] on input "checkbox" at bounding box center [303, 62] width 9 height 19
checkbox input "true"
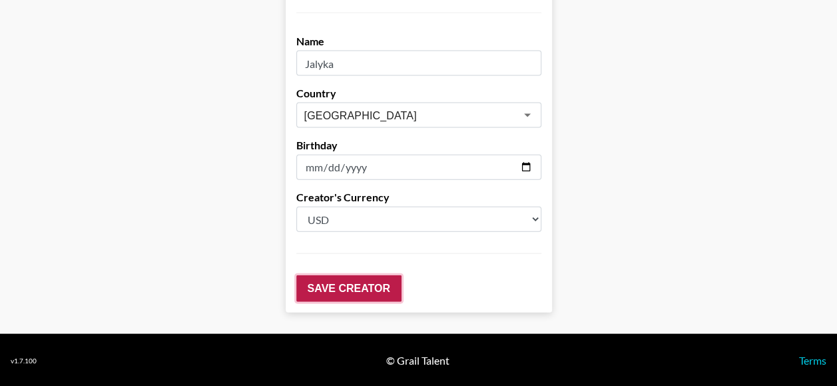
click at [341, 284] on input "Save Creator" at bounding box center [348, 288] width 105 height 27
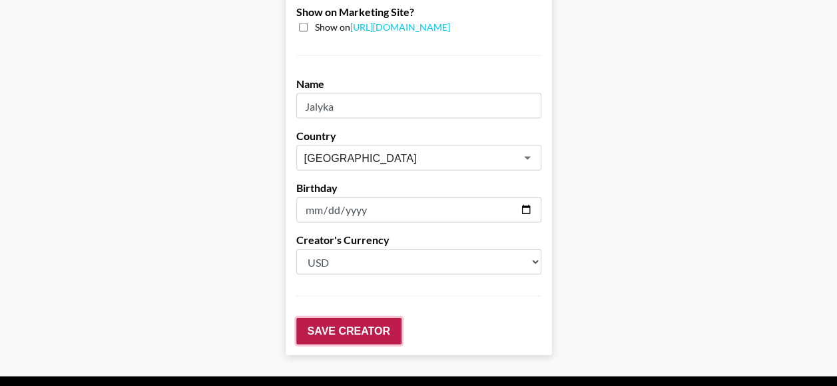
scroll to position [1462, 0]
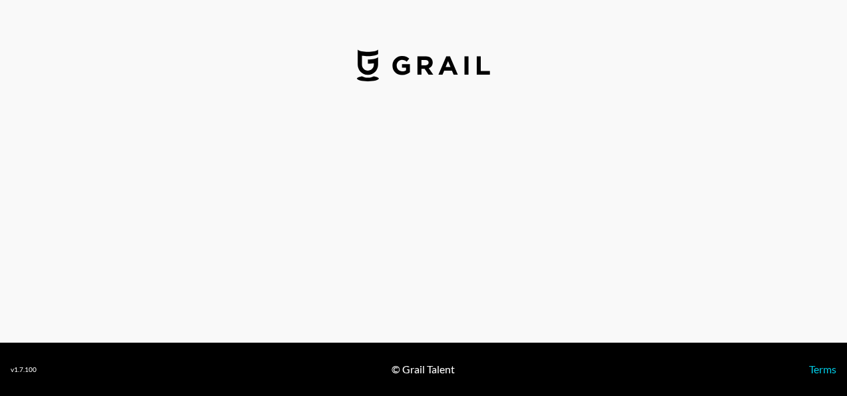
select select "USD"
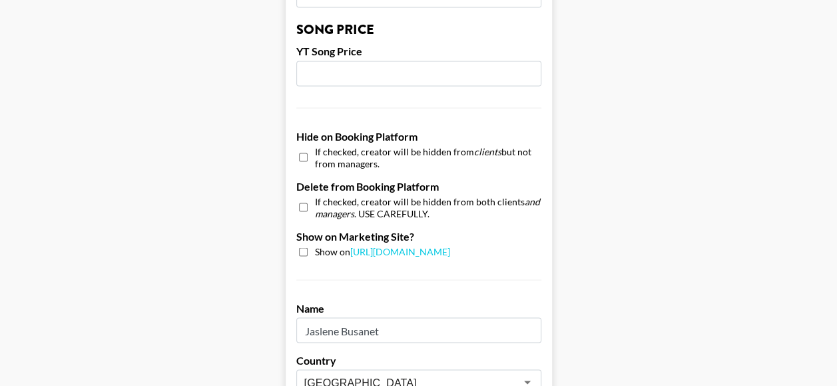
scroll to position [1137, 0]
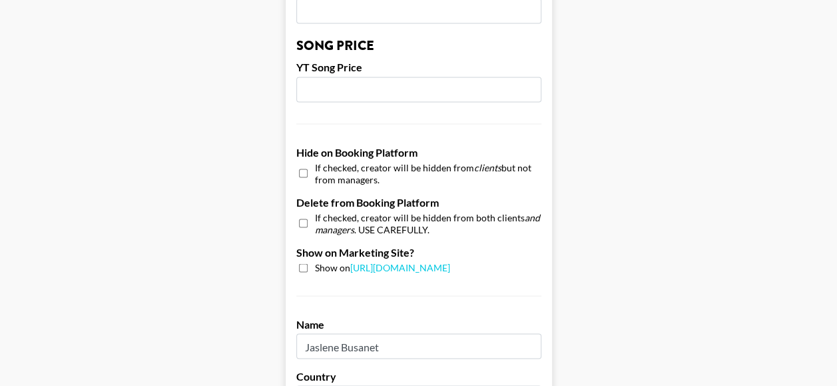
click at [306, 172] on input "checkbox" at bounding box center [303, 172] width 9 height 19
checkbox input "true"
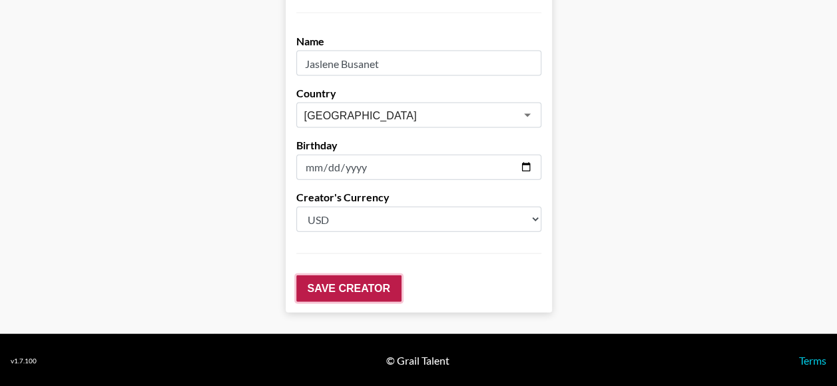
click at [343, 281] on input "Save Creator" at bounding box center [348, 288] width 105 height 27
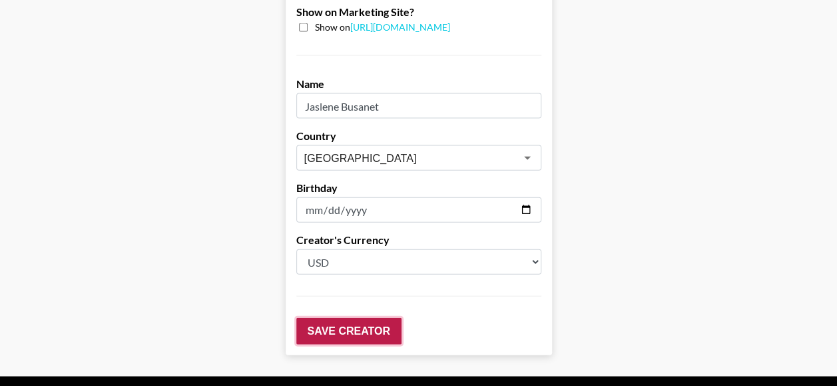
scroll to position [1462, 0]
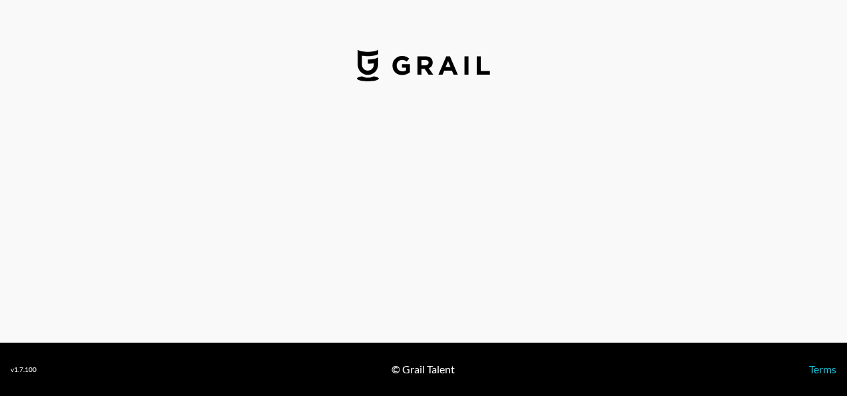
select select "USD"
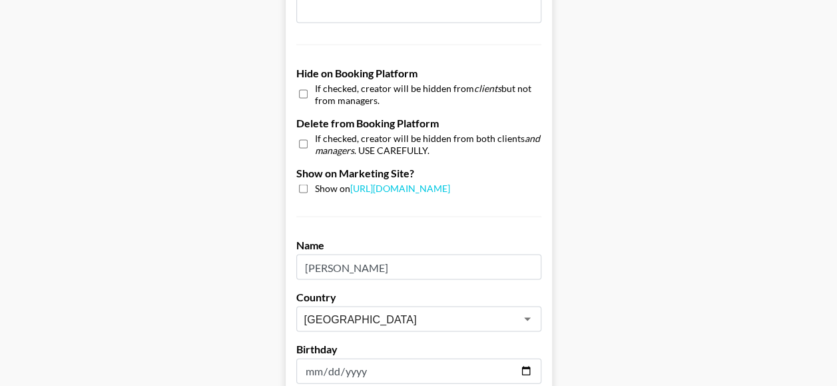
scroll to position [1209, 0]
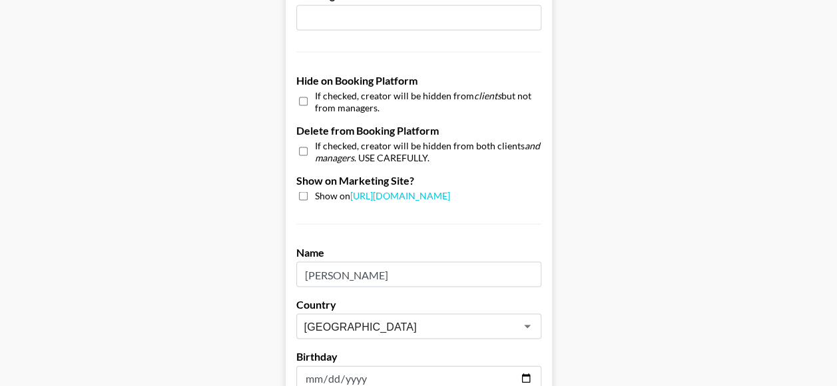
click at [313, 99] on div "If checked, creator will be hidden from clients but not from managers." at bounding box center [418, 100] width 245 height 23
click at [304, 99] on input "checkbox" at bounding box center [303, 100] width 9 height 19
checkbox input "true"
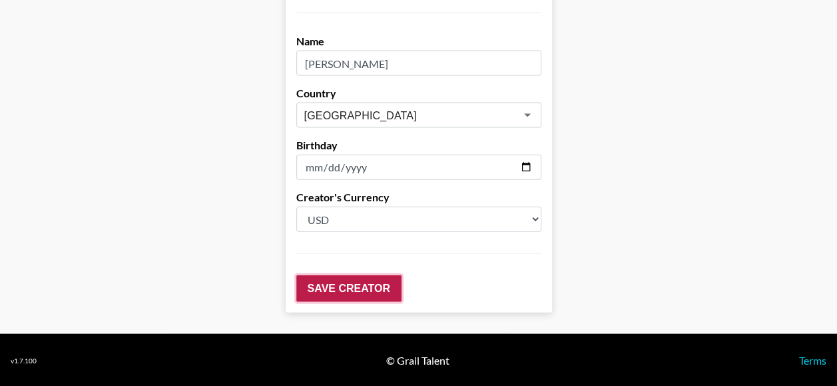
click at [365, 282] on input "Save Creator" at bounding box center [348, 288] width 105 height 27
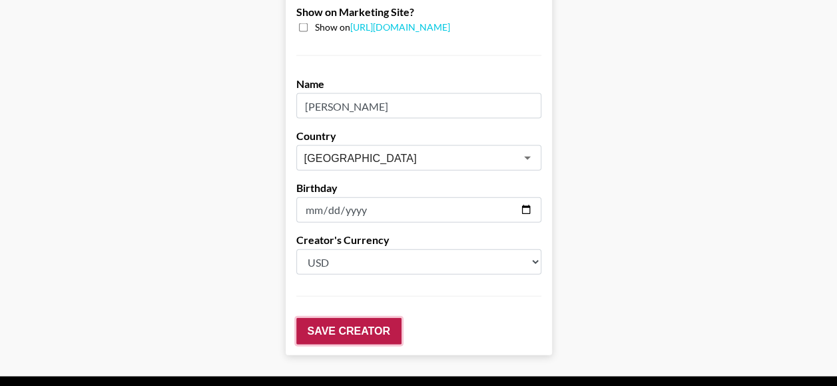
scroll to position [1462, 0]
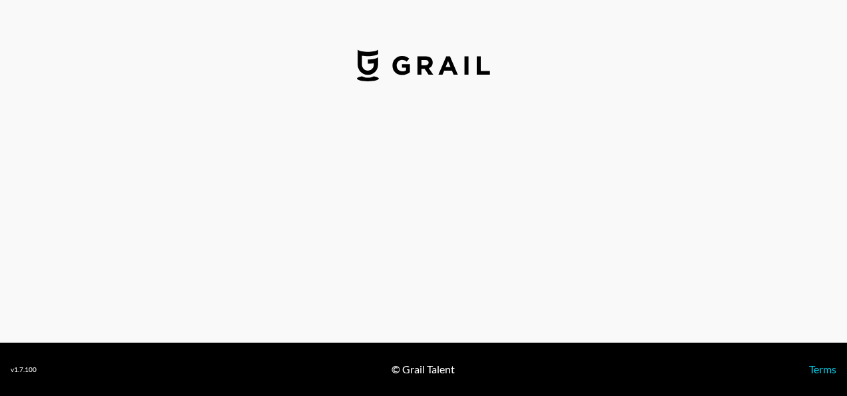
select select "USD"
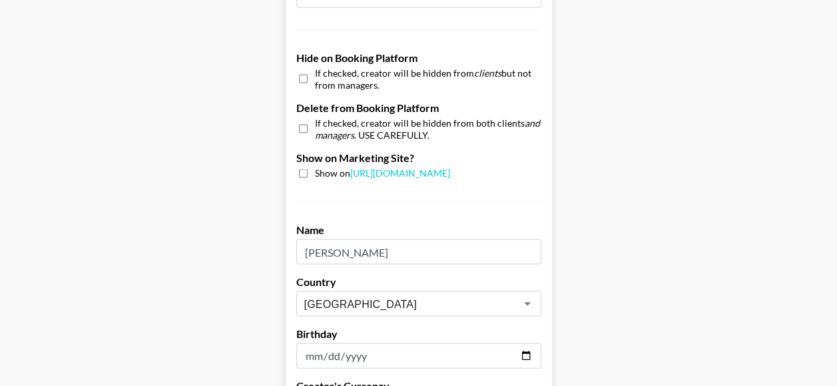
scroll to position [1230, 0]
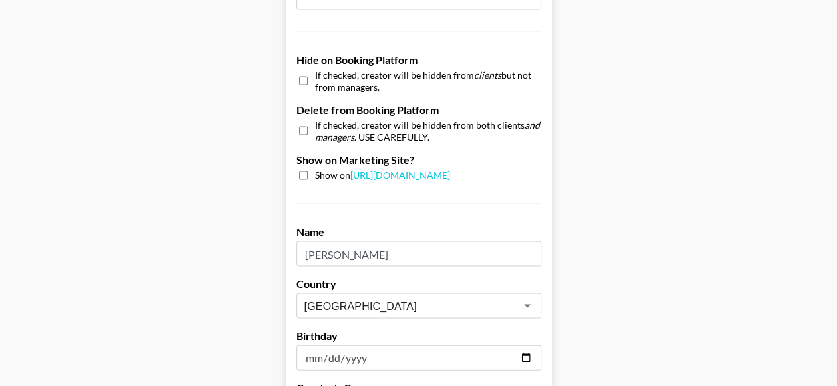
click at [308, 75] on input "checkbox" at bounding box center [303, 80] width 9 height 19
checkbox input "true"
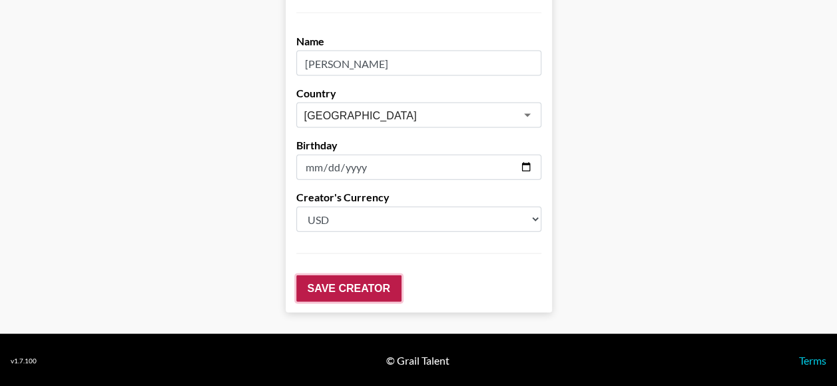
click at [368, 286] on input "Save Creator" at bounding box center [348, 288] width 105 height 27
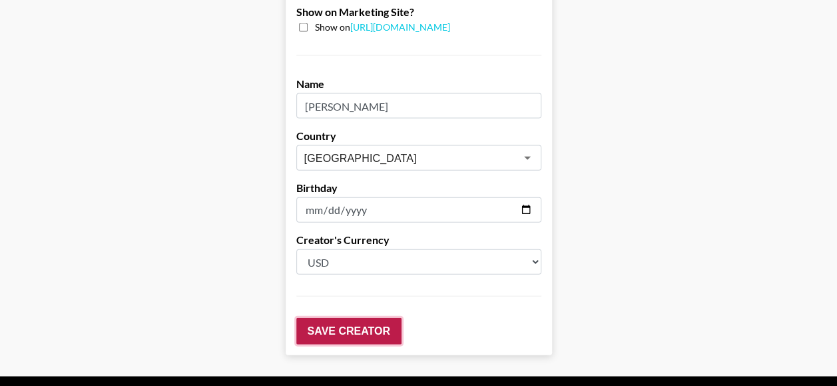
scroll to position [1462, 0]
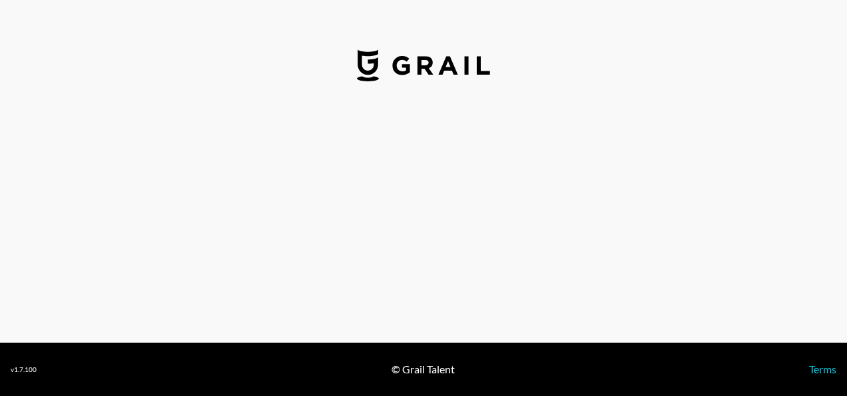
select select "USD"
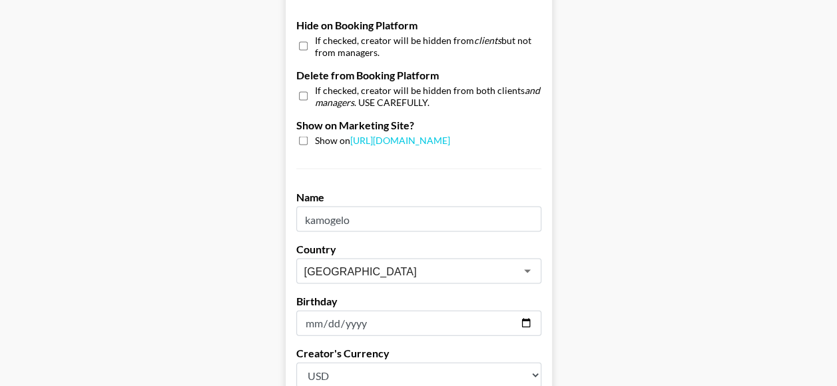
scroll to position [1254, 0]
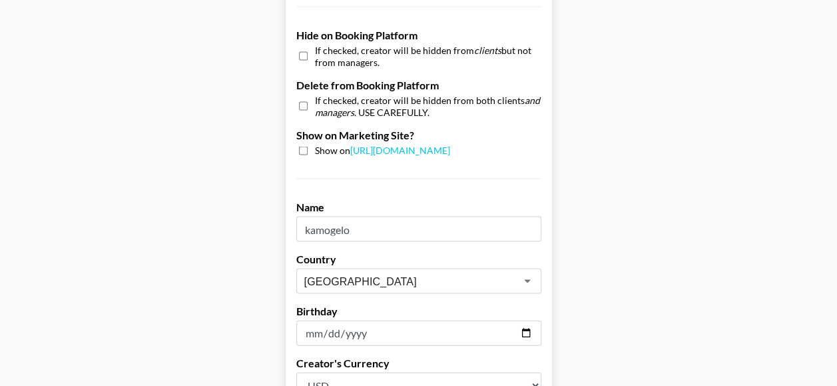
click at [306, 50] on input "checkbox" at bounding box center [303, 55] width 9 height 19
checkbox input "true"
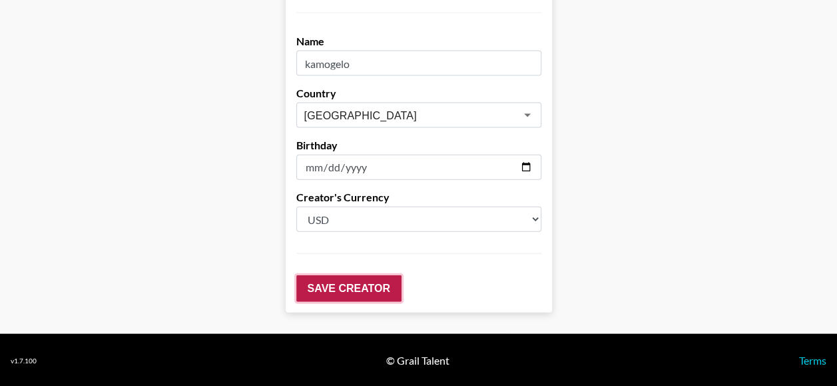
click at [344, 288] on input "Save Creator" at bounding box center [348, 288] width 105 height 27
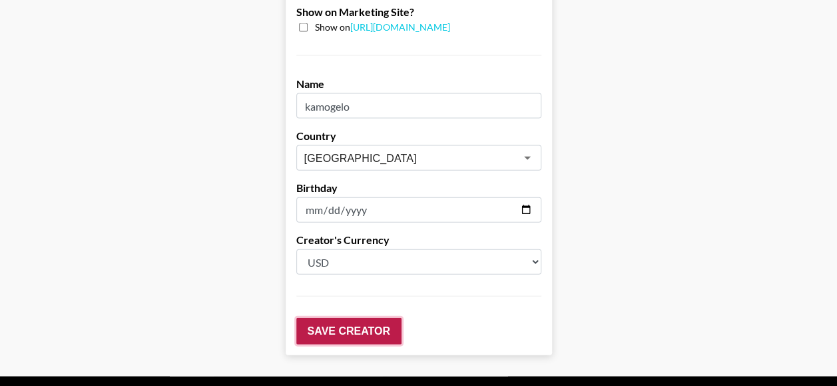
scroll to position [1462, 0]
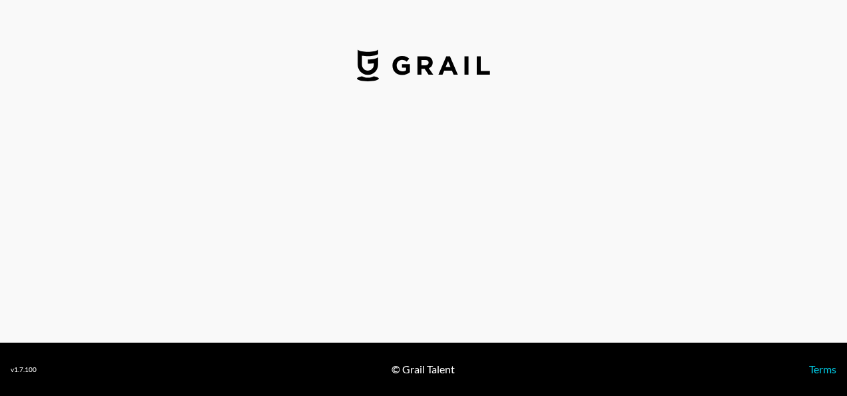
select select "USD"
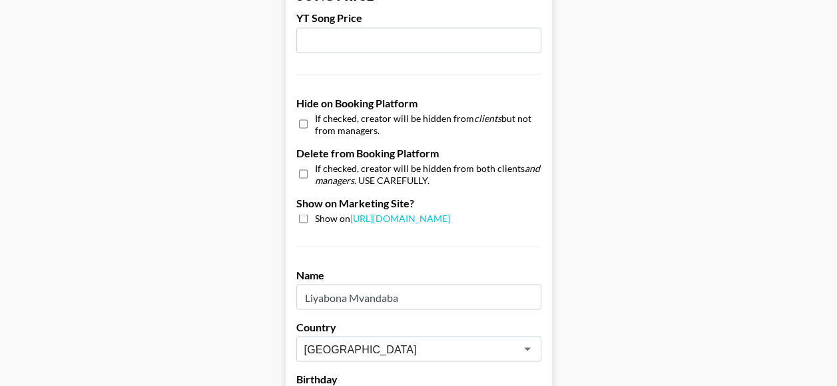
scroll to position [1173, 0]
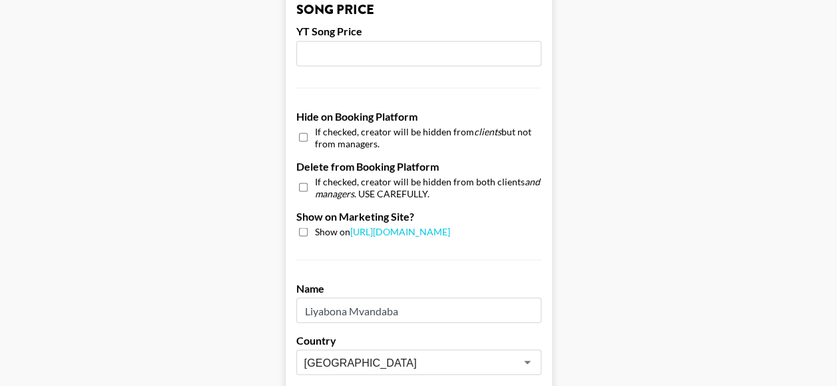
click at [304, 132] on input "checkbox" at bounding box center [303, 136] width 9 height 19
checkbox input "true"
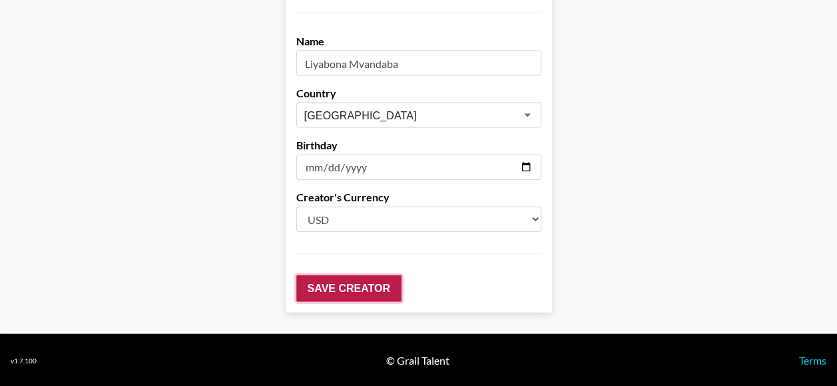
click at [349, 280] on input "Save Creator" at bounding box center [348, 288] width 105 height 27
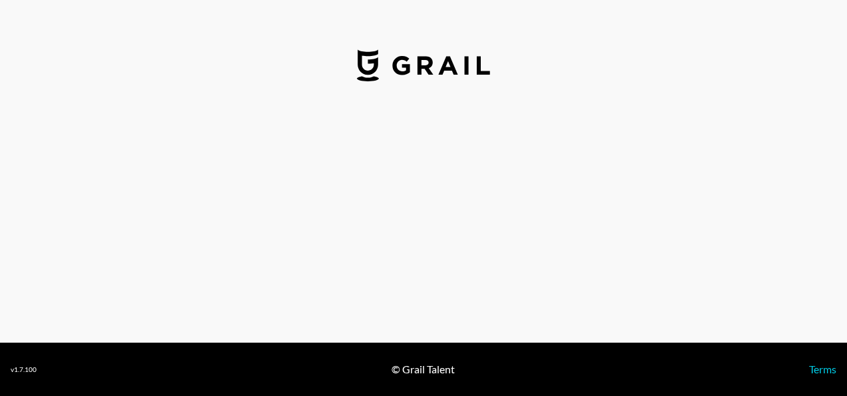
select select "USD"
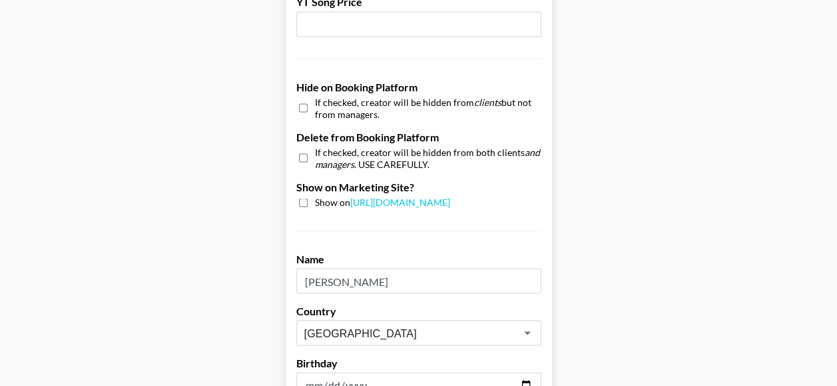
scroll to position [1199, 0]
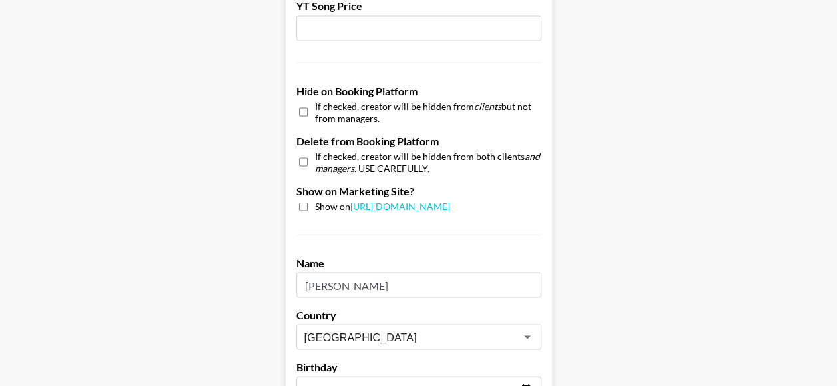
click at [304, 113] on input "checkbox" at bounding box center [303, 111] width 9 height 19
checkbox input "true"
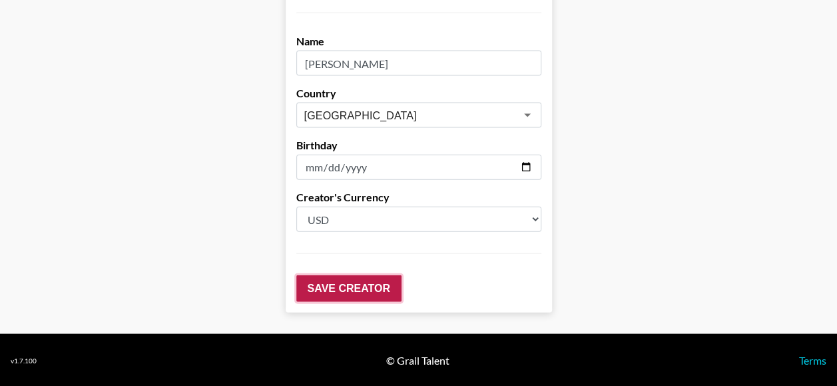
click at [374, 284] on input "Save Creator" at bounding box center [348, 288] width 105 height 27
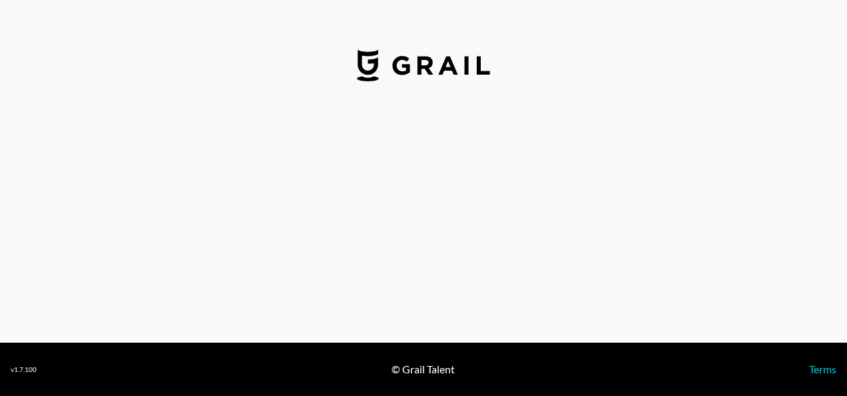
select select "USD"
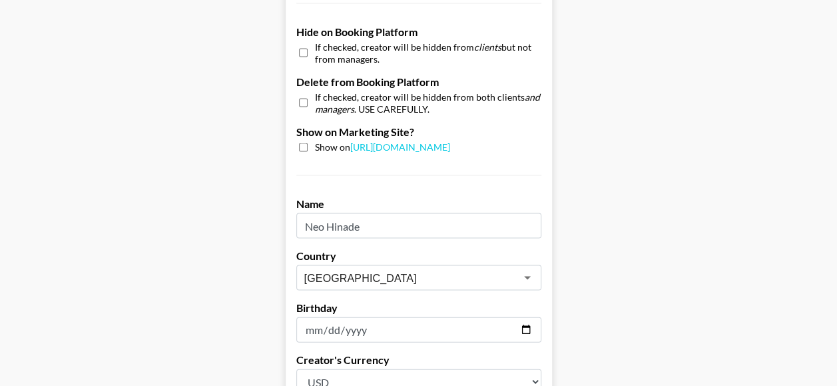
scroll to position [1254, 0]
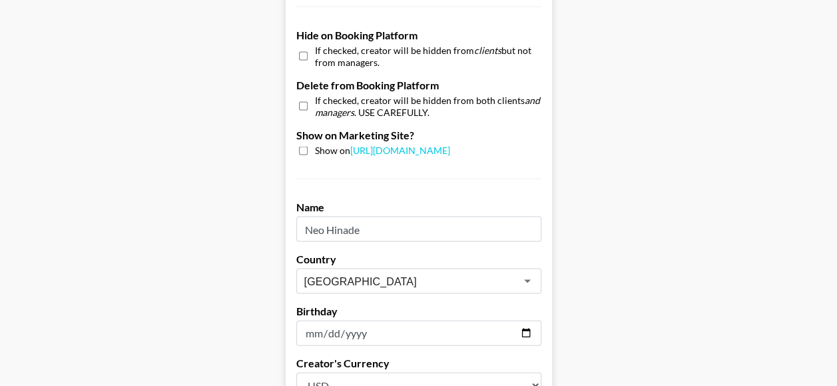
click at [313, 59] on div "If checked, creator will be hidden from clients but not from managers." at bounding box center [418, 55] width 245 height 23
click at [306, 53] on input "checkbox" at bounding box center [303, 55] width 9 height 19
checkbox input "true"
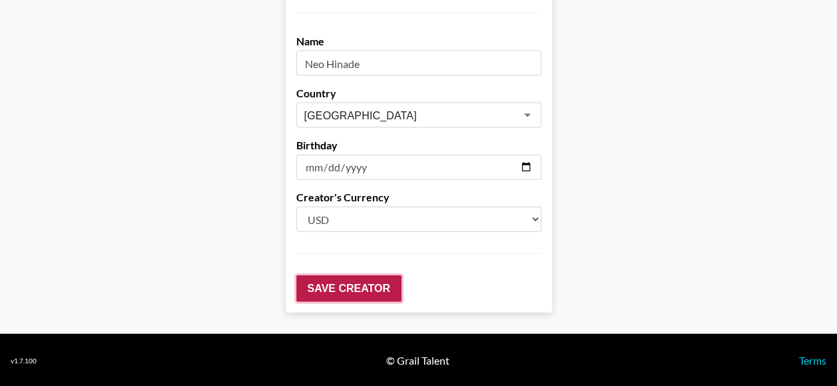
click at [350, 284] on input "Save Creator" at bounding box center [348, 288] width 105 height 27
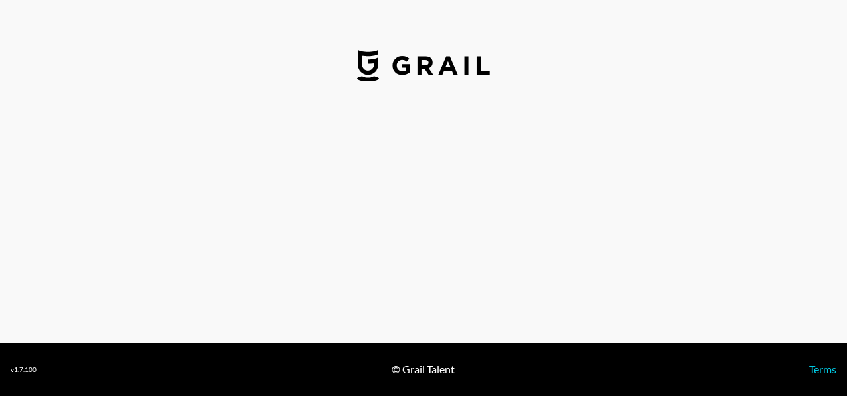
select select "USD"
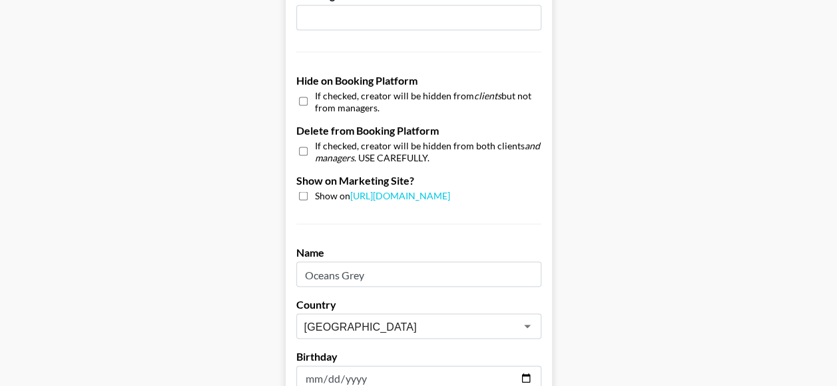
scroll to position [1205, 0]
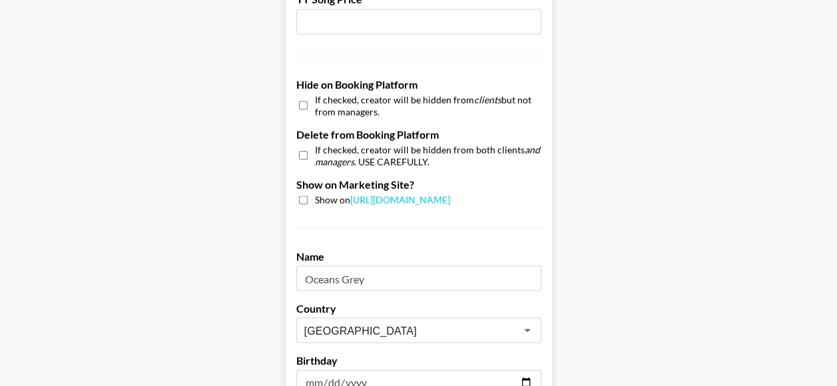
click at [308, 103] on input "checkbox" at bounding box center [303, 104] width 9 height 19
checkbox input "true"
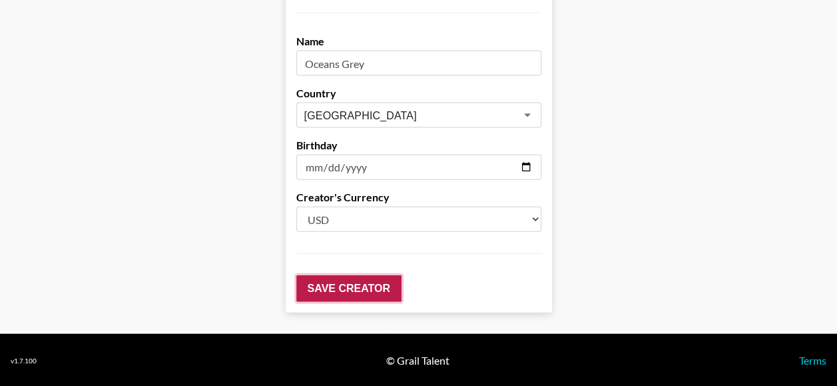
click at [345, 276] on input "Save Creator" at bounding box center [348, 288] width 105 height 27
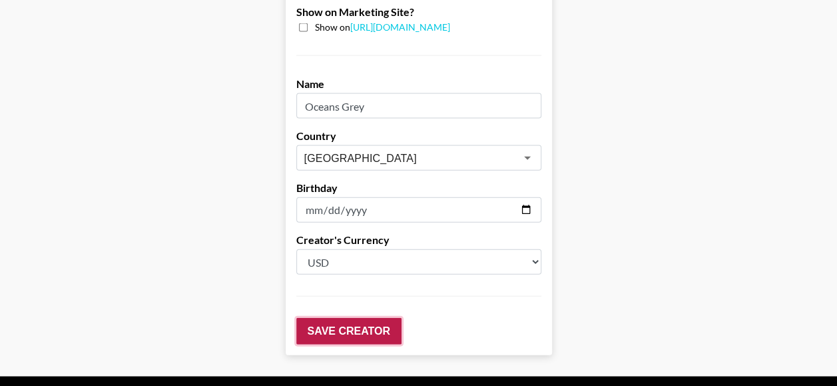
scroll to position [1462, 0]
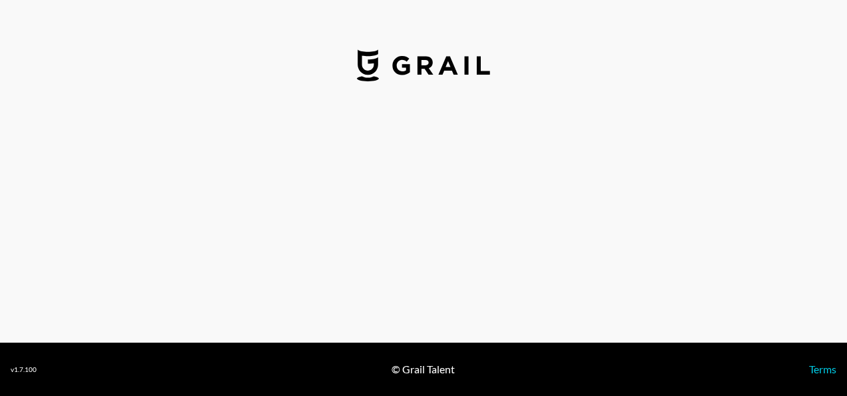
select select "USD"
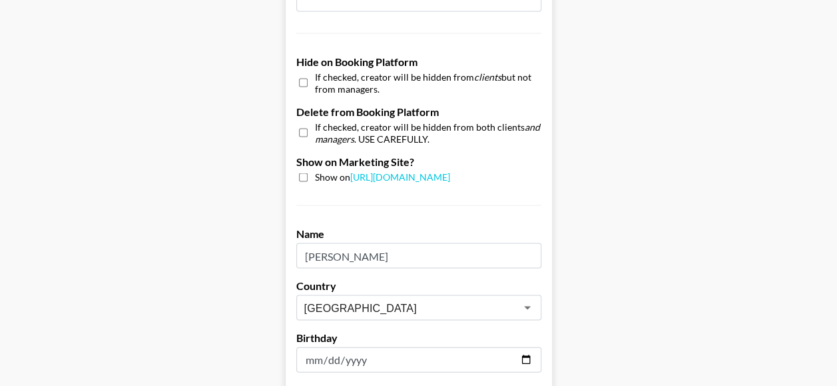
scroll to position [1219, 0]
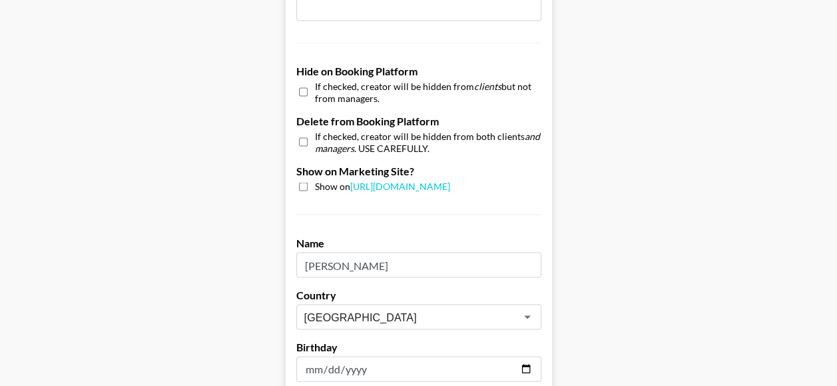
click at [306, 85] on input "checkbox" at bounding box center [303, 91] width 9 height 19
checkbox input "true"
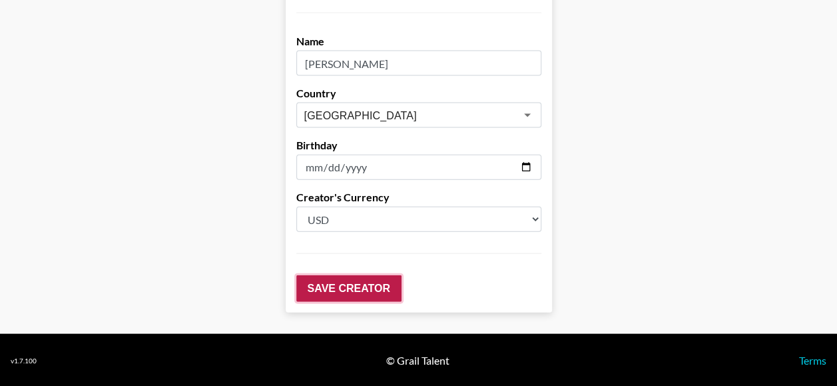
click at [344, 289] on input "Save Creator" at bounding box center [348, 288] width 105 height 27
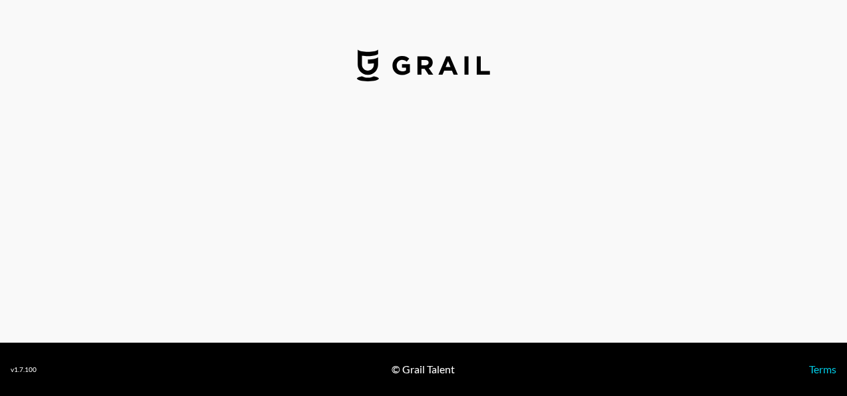
select select "USD"
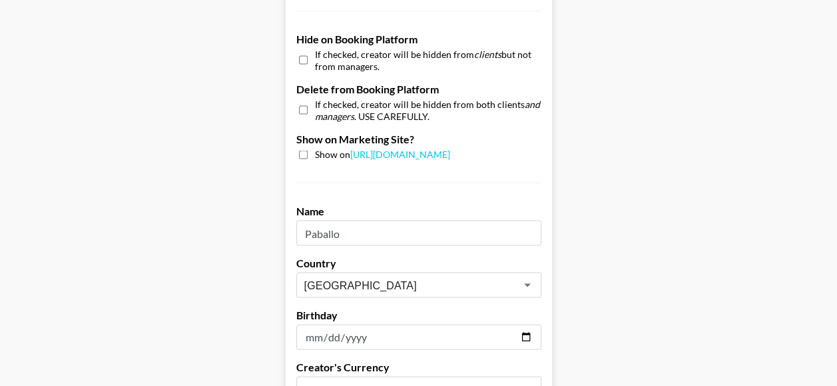
scroll to position [1194, 0]
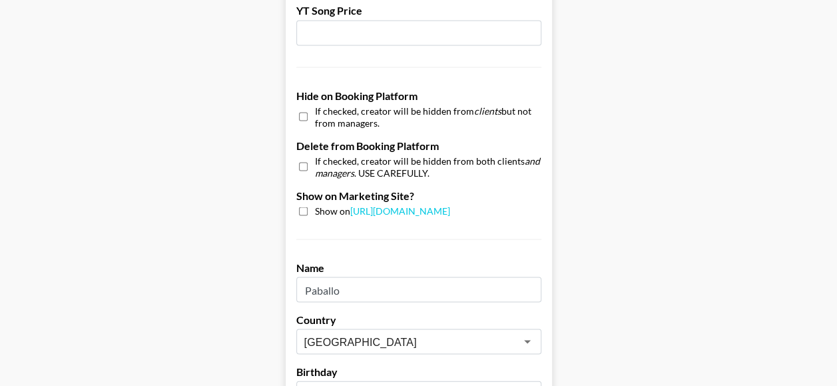
click at [301, 112] on div "If checked, creator will be hidden from clients but not from managers." at bounding box center [418, 116] width 245 height 23
click at [308, 116] on input "checkbox" at bounding box center [303, 116] width 9 height 19
checkbox input "true"
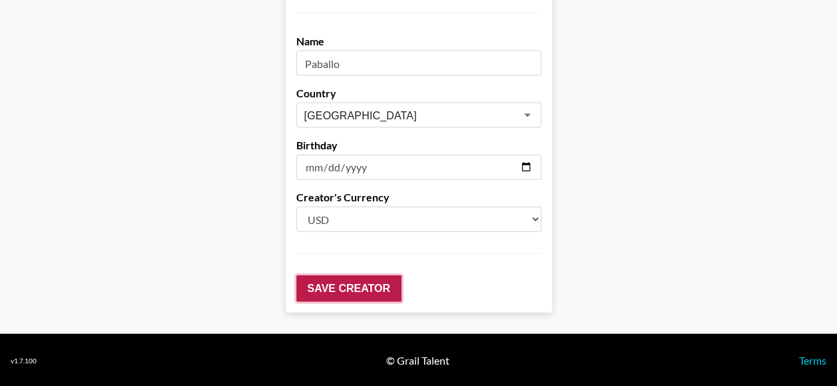
click at [366, 276] on input "Save Creator" at bounding box center [348, 288] width 105 height 27
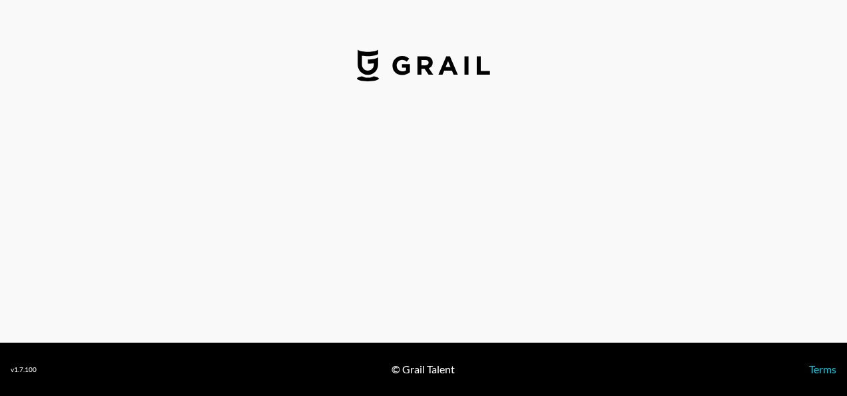
select select "USD"
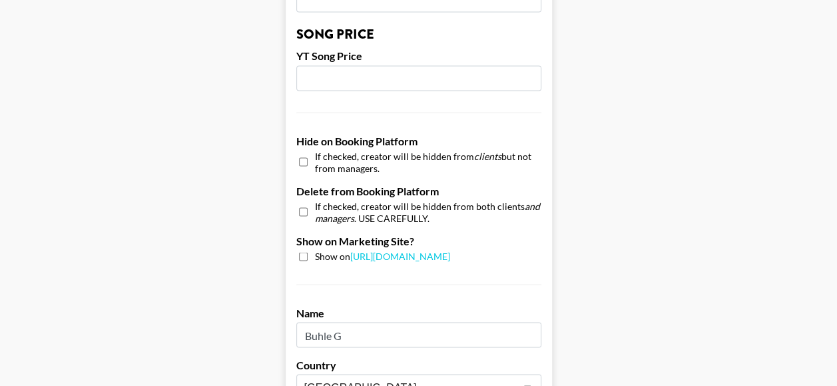
scroll to position [1176, 0]
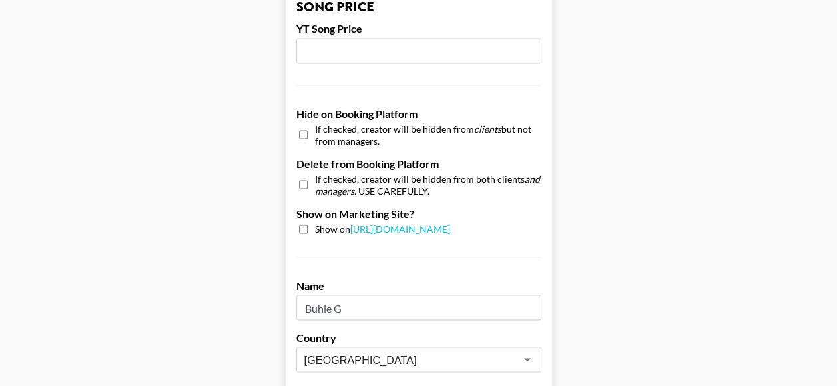
click at [308, 131] on input "checkbox" at bounding box center [303, 134] width 9 height 19
checkbox input "true"
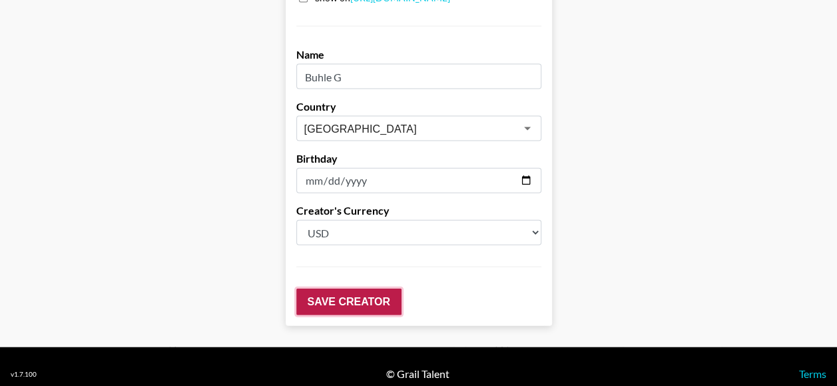
click at [360, 288] on input "Save Creator" at bounding box center [348, 301] width 105 height 27
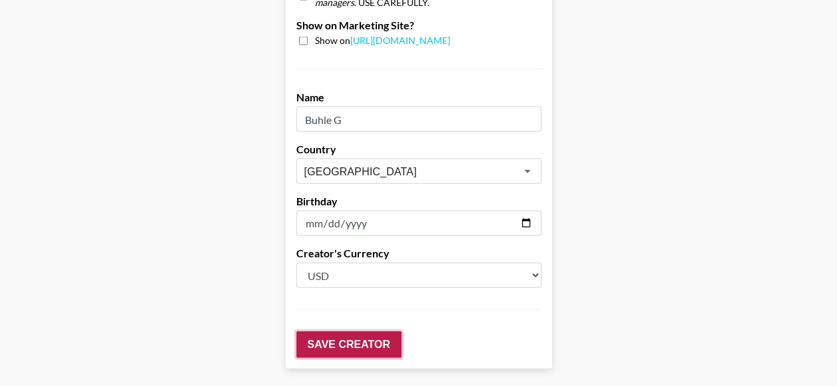
scroll to position [1449, 0]
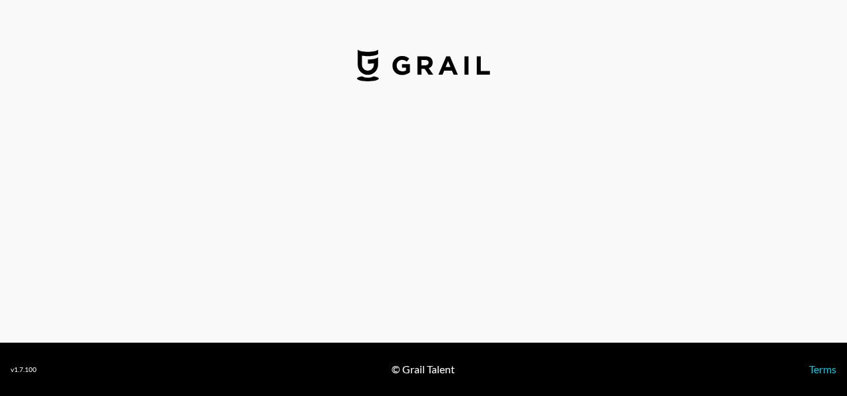
select select "USD"
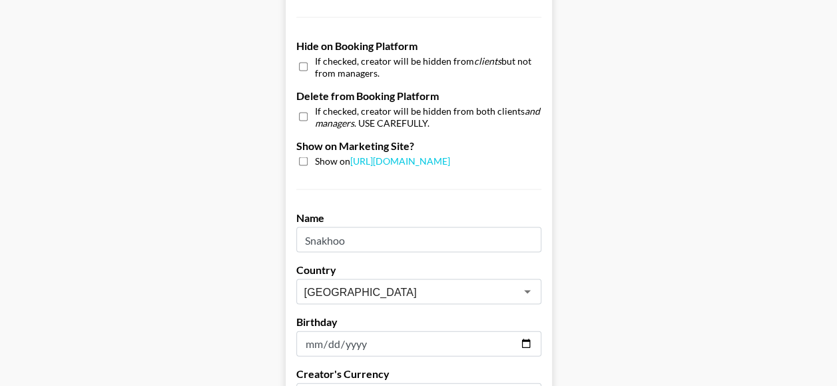
scroll to position [1232, 0]
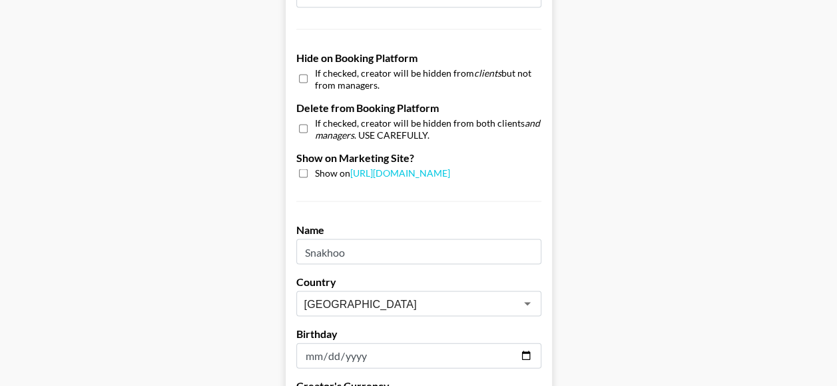
click at [308, 78] on input "checkbox" at bounding box center [303, 78] width 9 height 19
checkbox input "true"
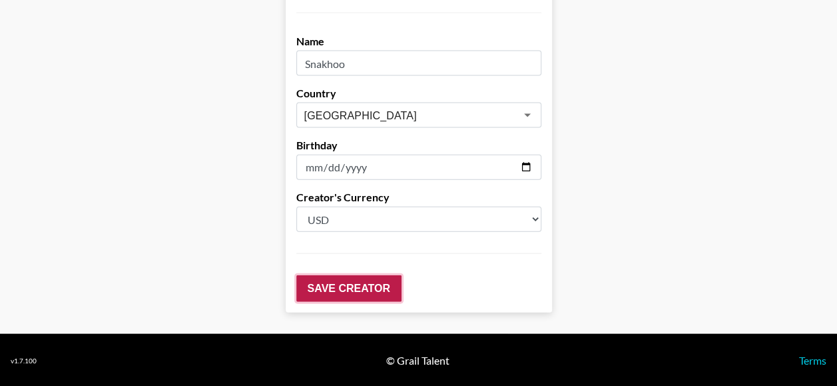
click at [376, 293] on input "Save Creator" at bounding box center [348, 288] width 105 height 27
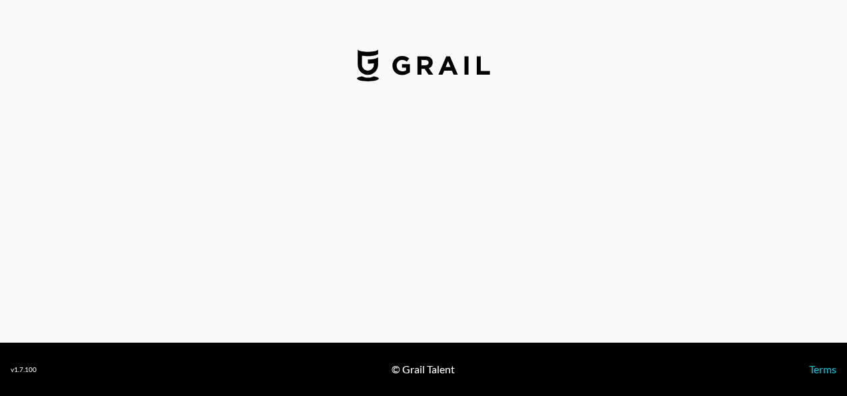
select select "USD"
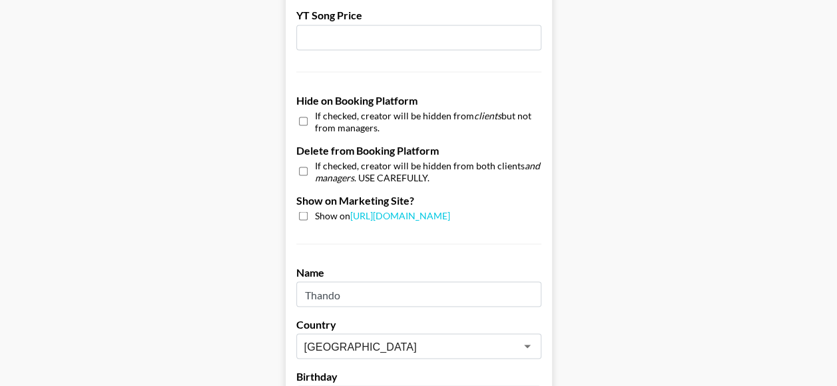
scroll to position [1187, 0]
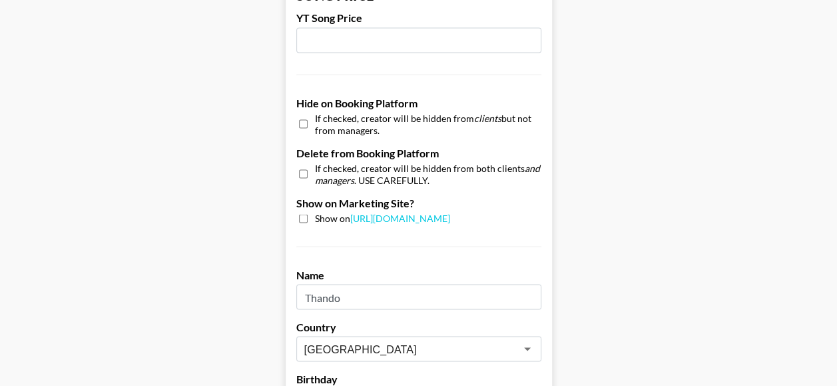
click at [308, 117] on input "checkbox" at bounding box center [303, 123] width 9 height 19
checkbox input "true"
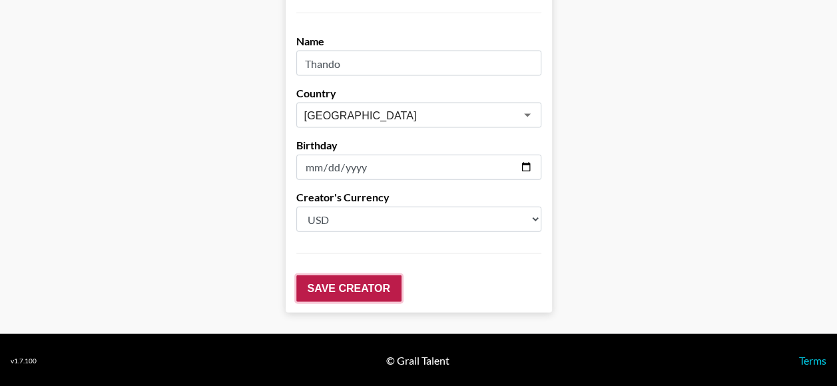
click at [378, 286] on input "Save Creator" at bounding box center [348, 288] width 105 height 27
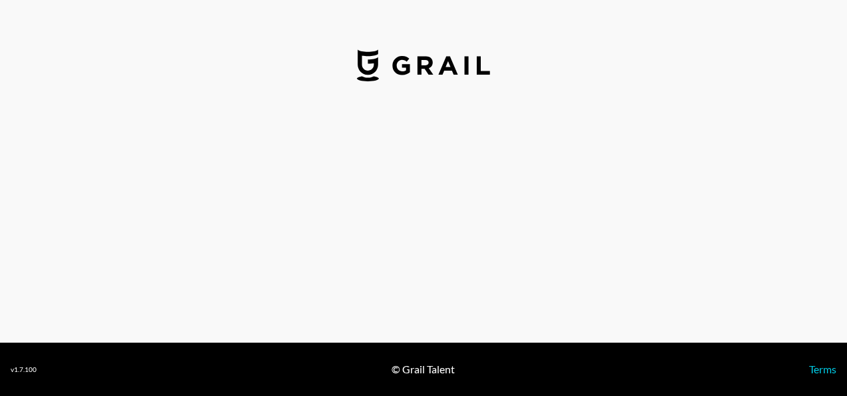
select select "USD"
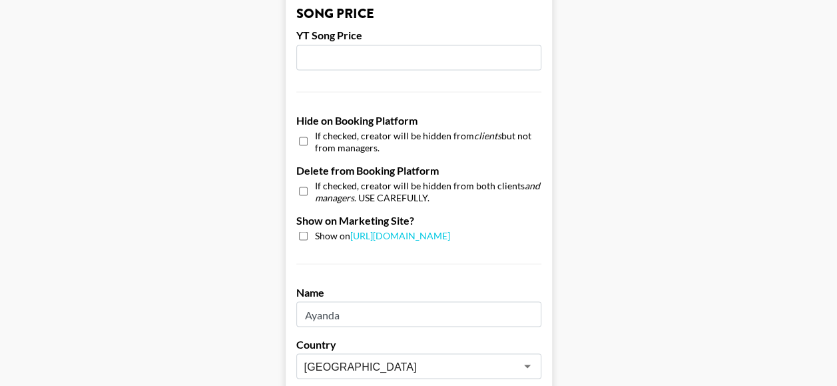
scroll to position [1164, 0]
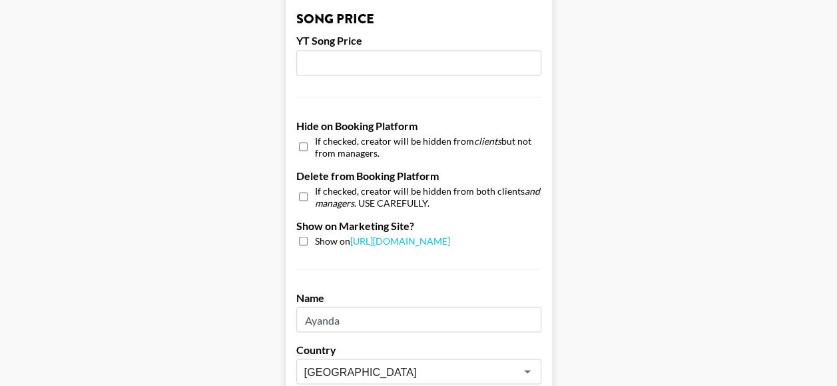
click at [308, 146] on input "checkbox" at bounding box center [303, 146] width 9 height 19
checkbox input "true"
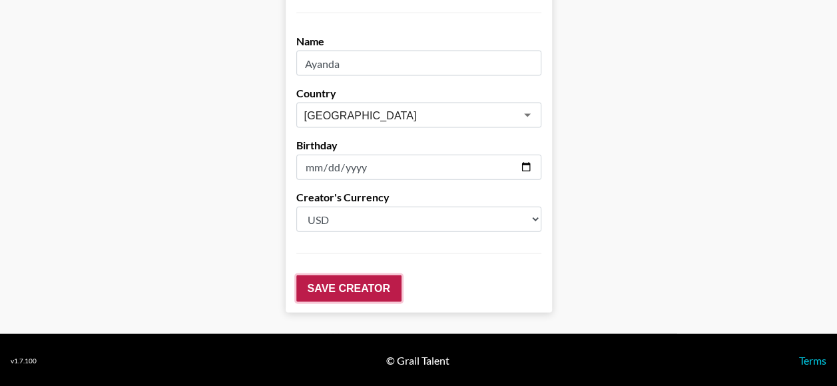
click at [344, 285] on input "Save Creator" at bounding box center [348, 288] width 105 height 27
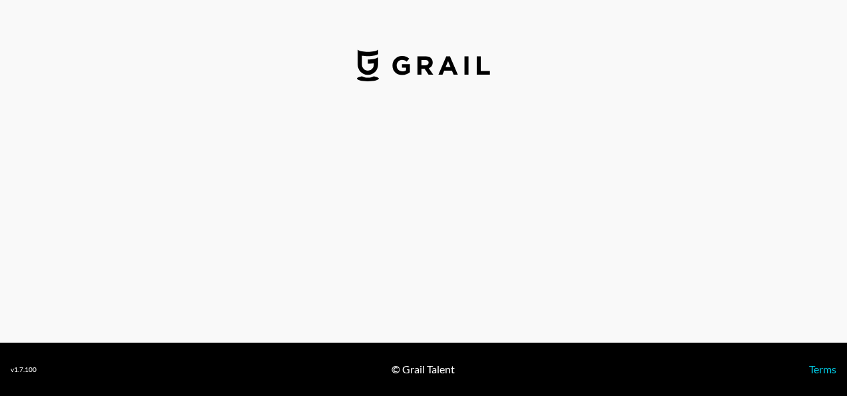
select select "GBP"
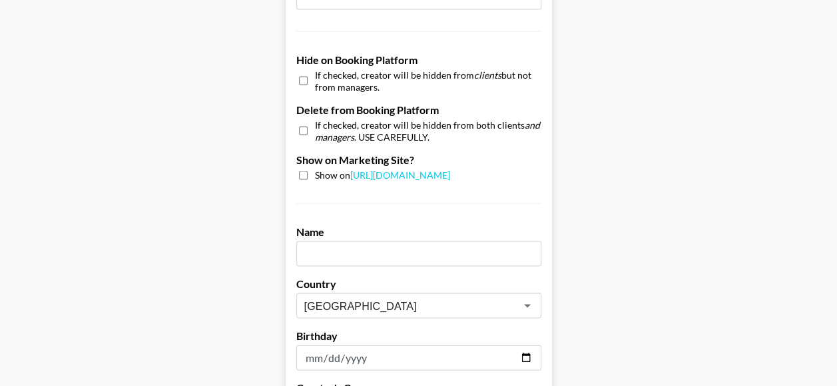
scroll to position [1219, 0]
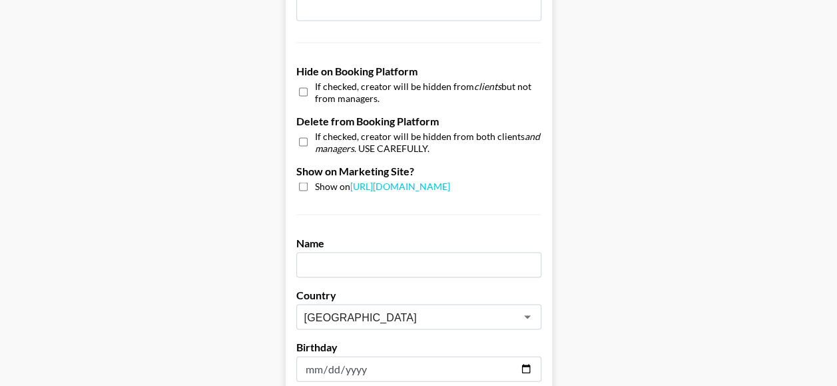
click at [308, 87] on input "checkbox" at bounding box center [303, 91] width 9 height 19
checkbox input "true"
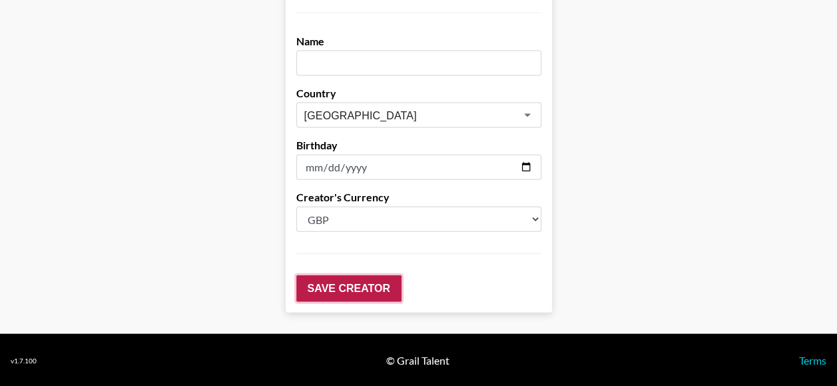
click at [376, 285] on input "Save Creator" at bounding box center [348, 288] width 105 height 27
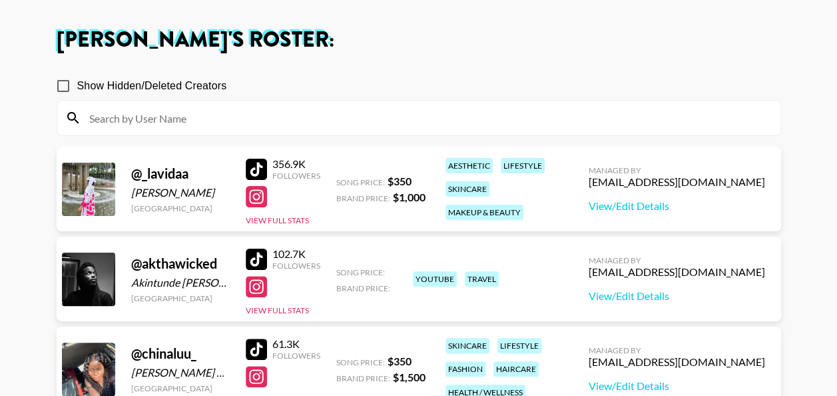
scroll to position [51, 0]
